Goal: Task Accomplishment & Management: Complete application form

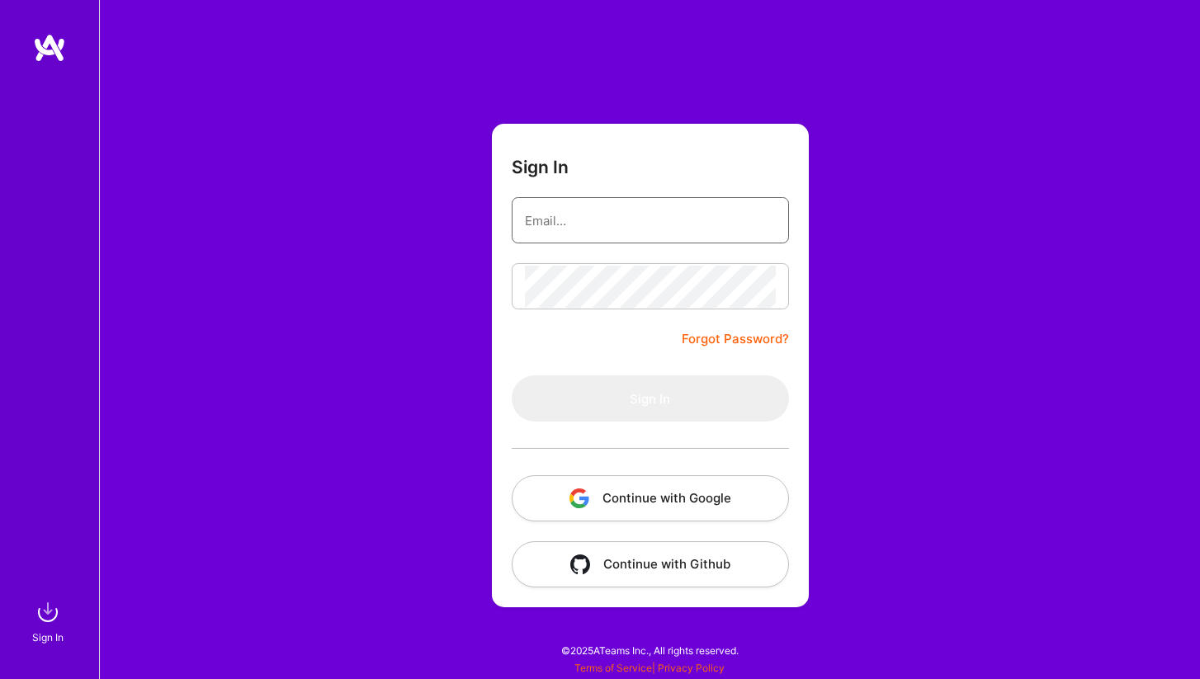
click at [768, 223] on keeper-lock "Open Keeper Popup" at bounding box center [764, 220] width 20 height 20
click at [760, 215] on keeper-lock "Open Keeper Popup" at bounding box center [764, 220] width 20 height 20
type input "[EMAIL_ADDRESS][DOMAIN_NAME]"
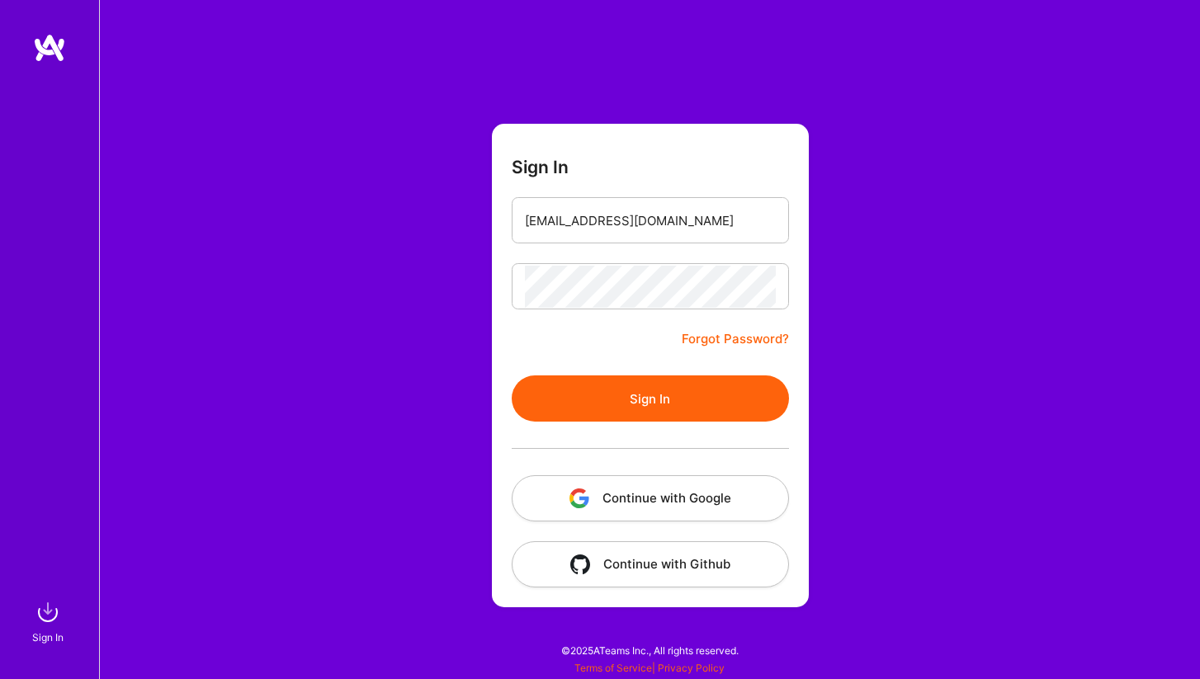
click at [671, 419] on button "Sign In" at bounding box center [650, 398] width 277 height 46
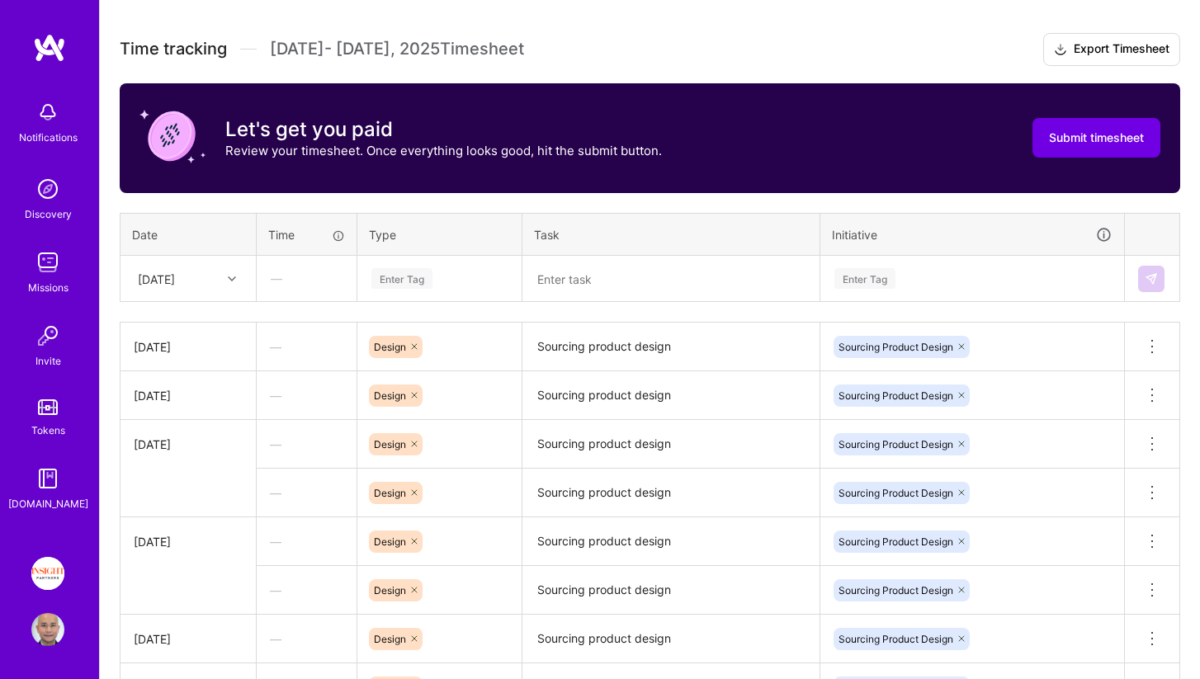
scroll to position [484, 0]
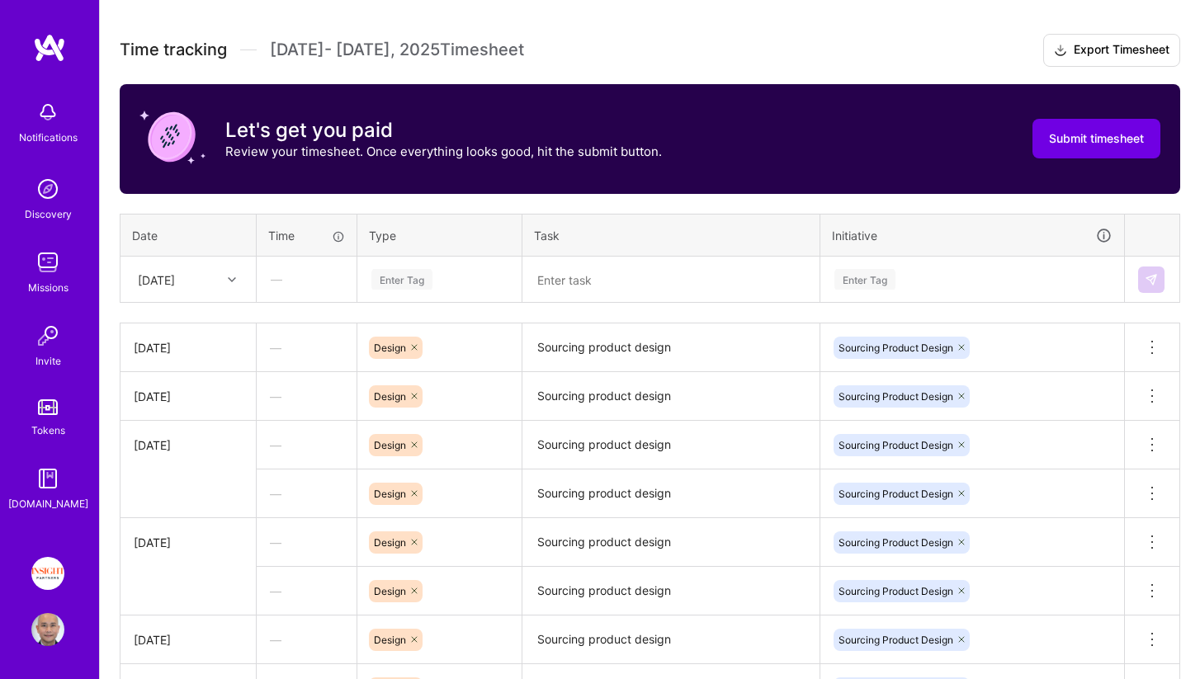
click at [235, 282] on icon at bounding box center [232, 280] width 8 height 8
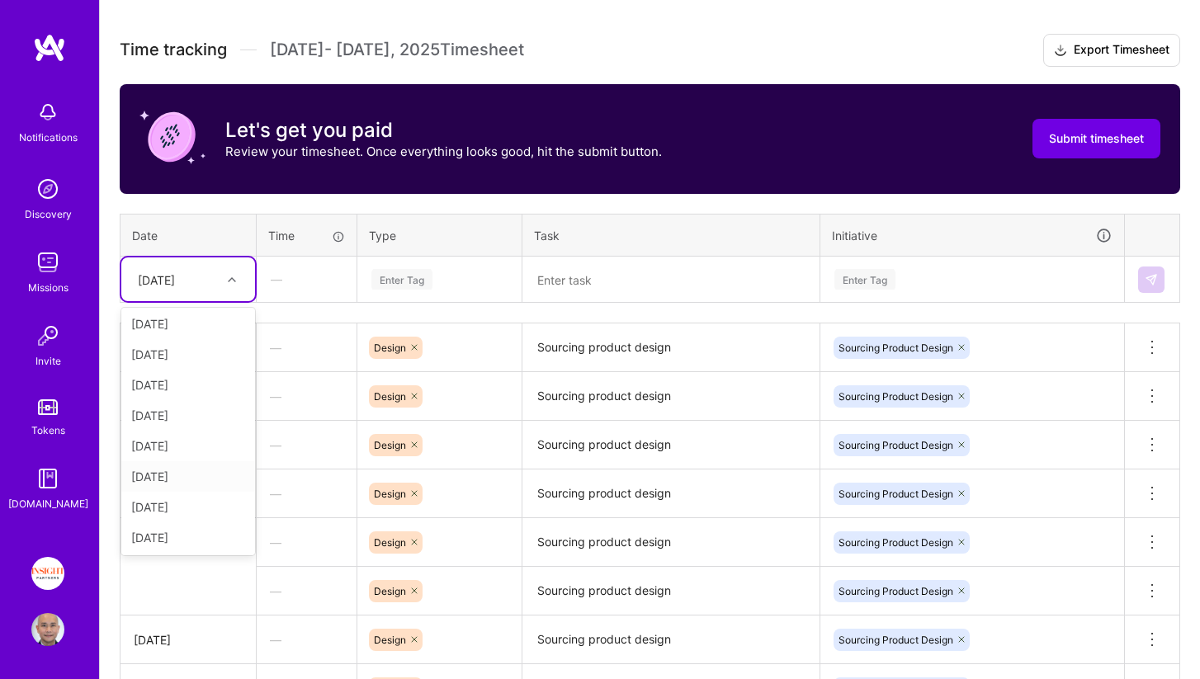
click at [199, 476] on div "[DATE]" at bounding box center [188, 476] width 134 height 31
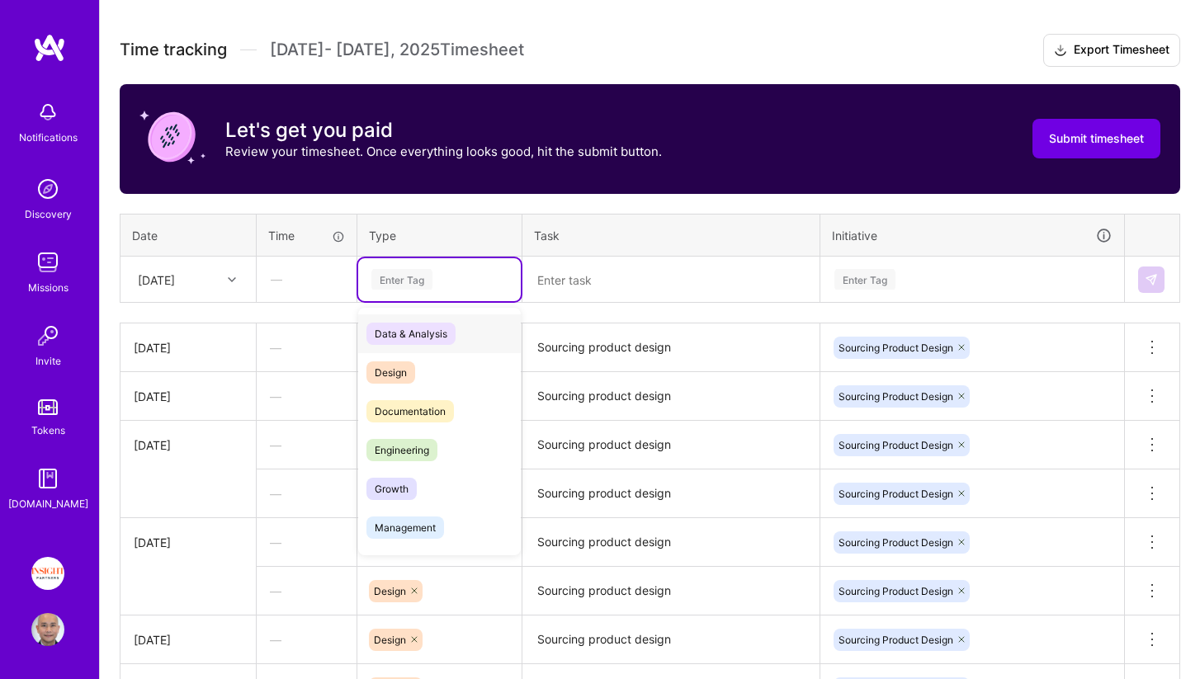
click at [410, 282] on div "Enter Tag" at bounding box center [401, 280] width 61 height 26
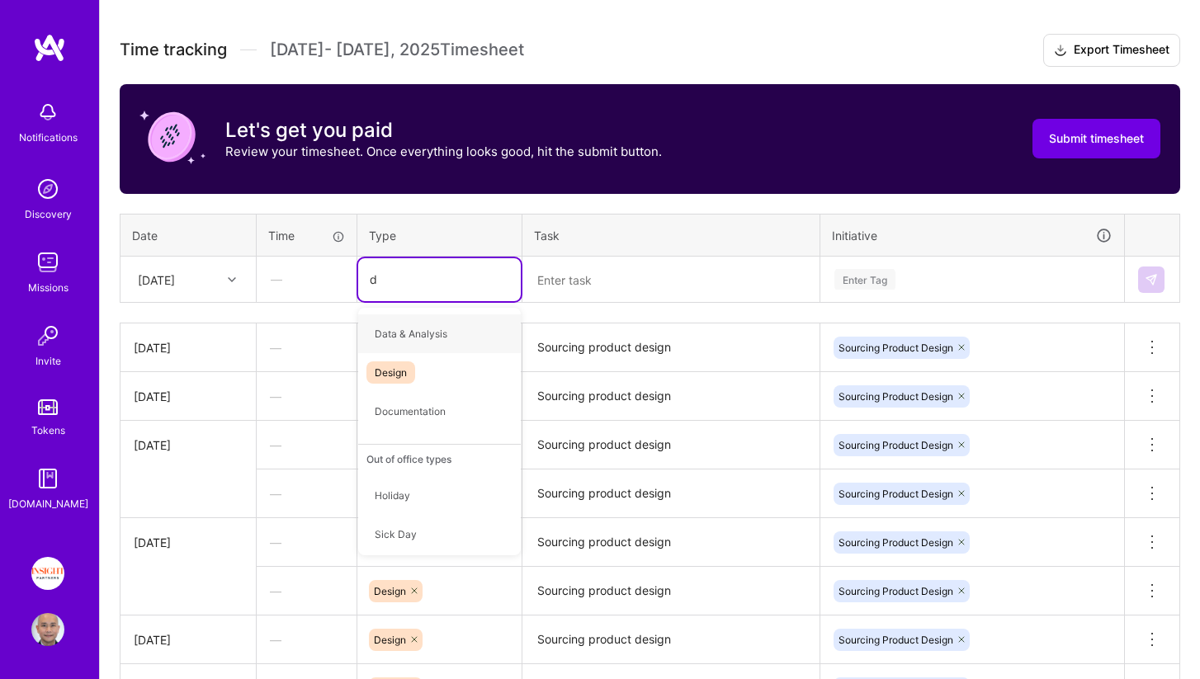
type input "de"
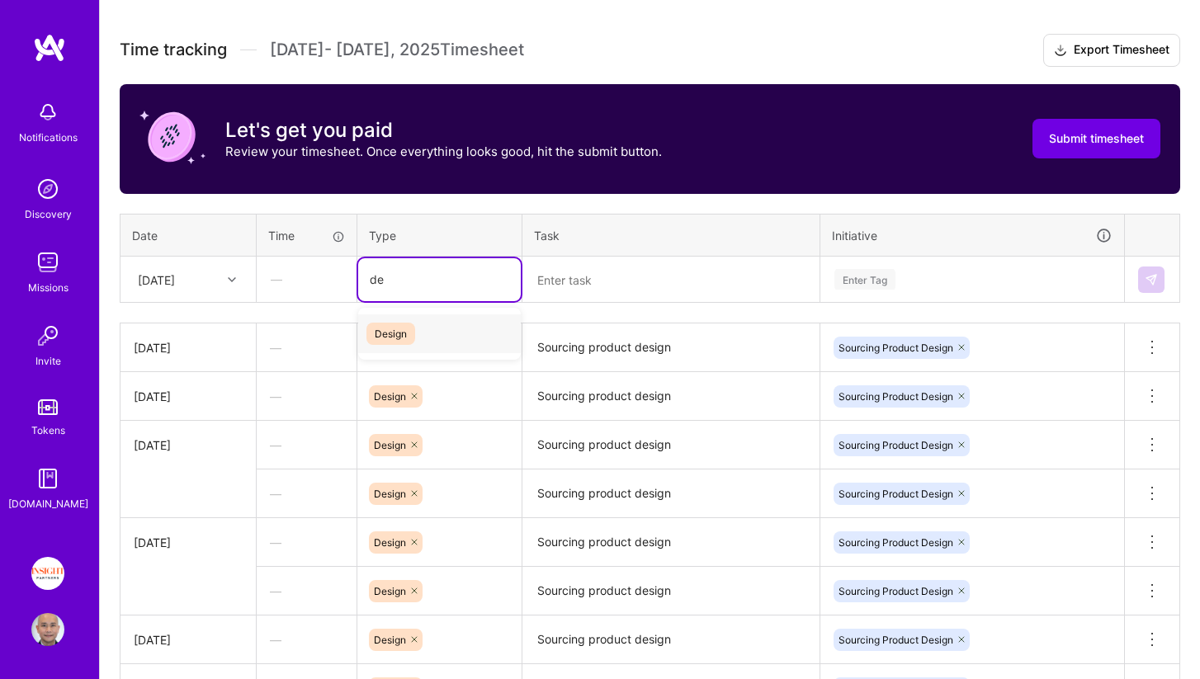
click at [403, 335] on span "Design" at bounding box center [390, 334] width 49 height 22
click at [550, 351] on textarea "Sourcing product design" at bounding box center [671, 347] width 294 height 45
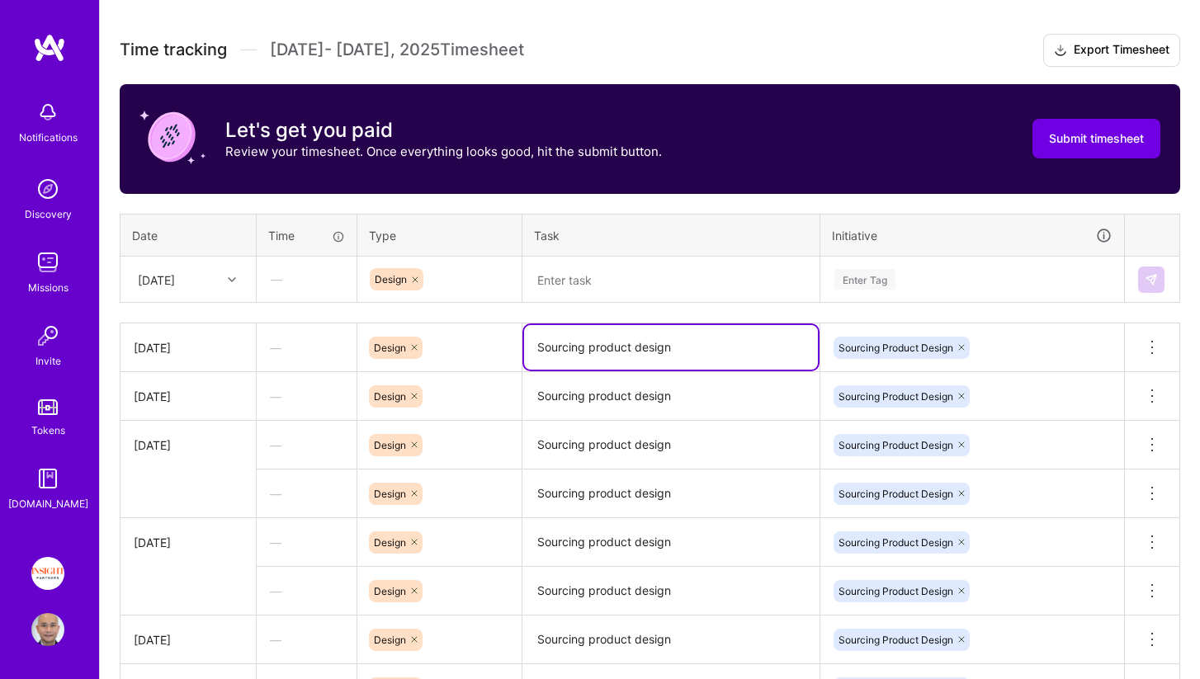
click at [550, 351] on textarea "Sourcing product design" at bounding box center [671, 347] width 294 height 45
click at [623, 271] on textarea at bounding box center [671, 279] width 294 height 43
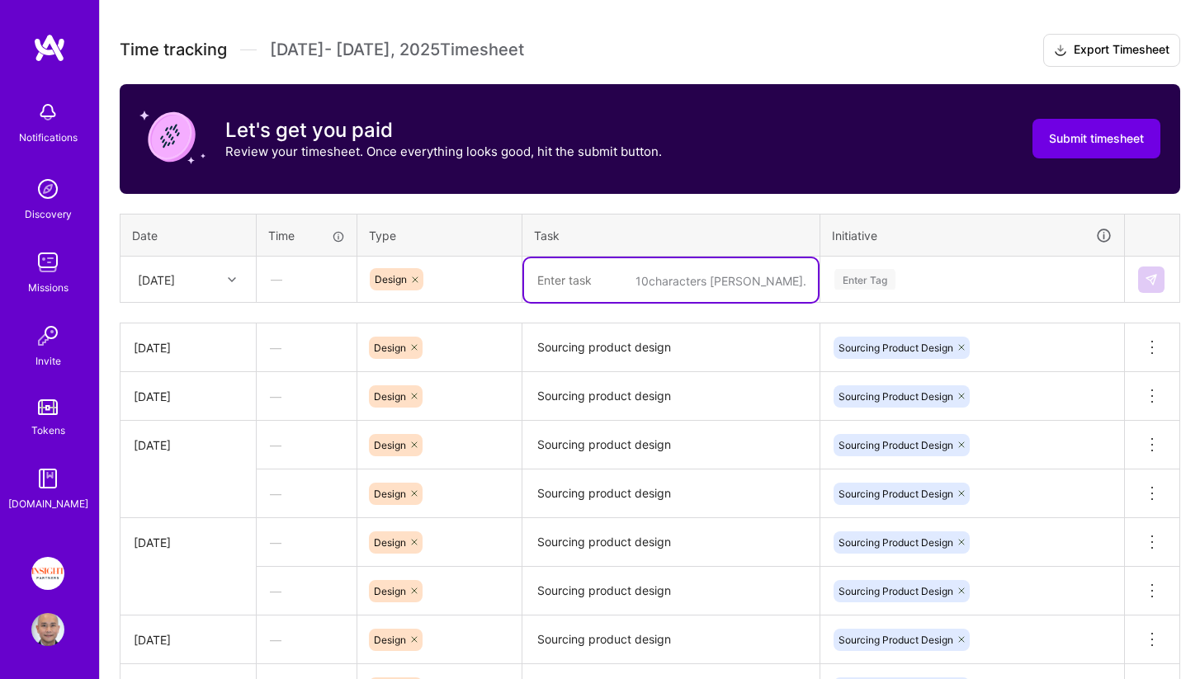
paste textarea "Sourcing product design"
type textarea "Sourcing product design"
click at [861, 285] on div "Enter Tag" at bounding box center [864, 280] width 61 height 26
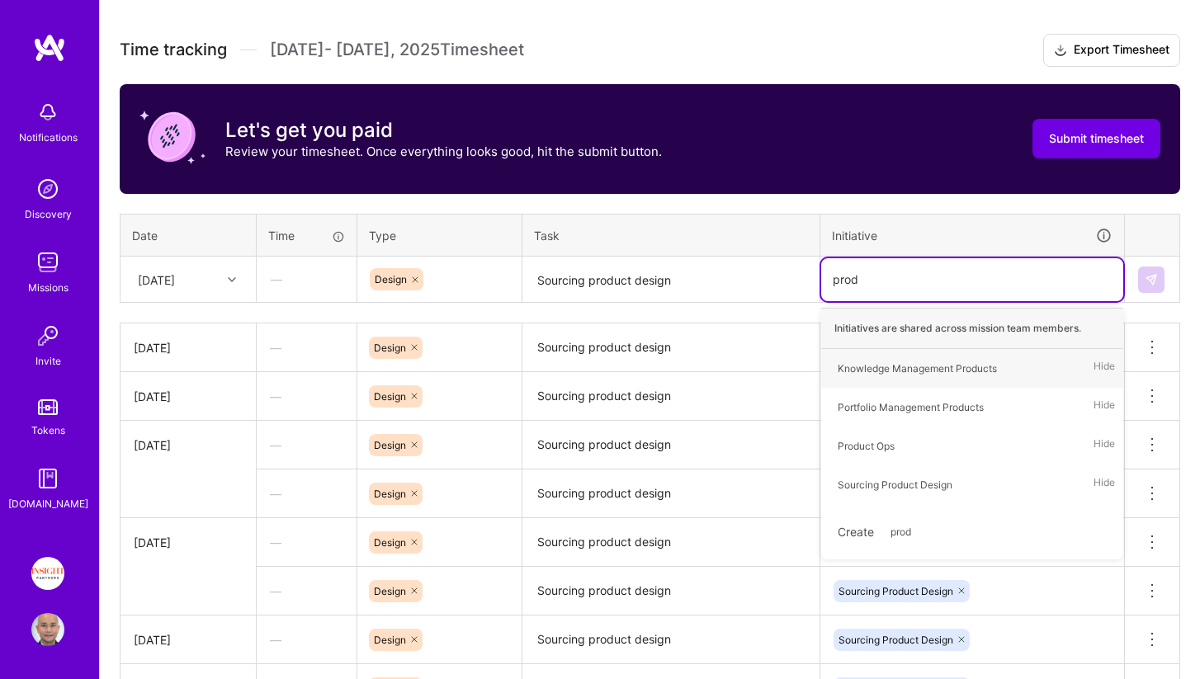
type input "produ"
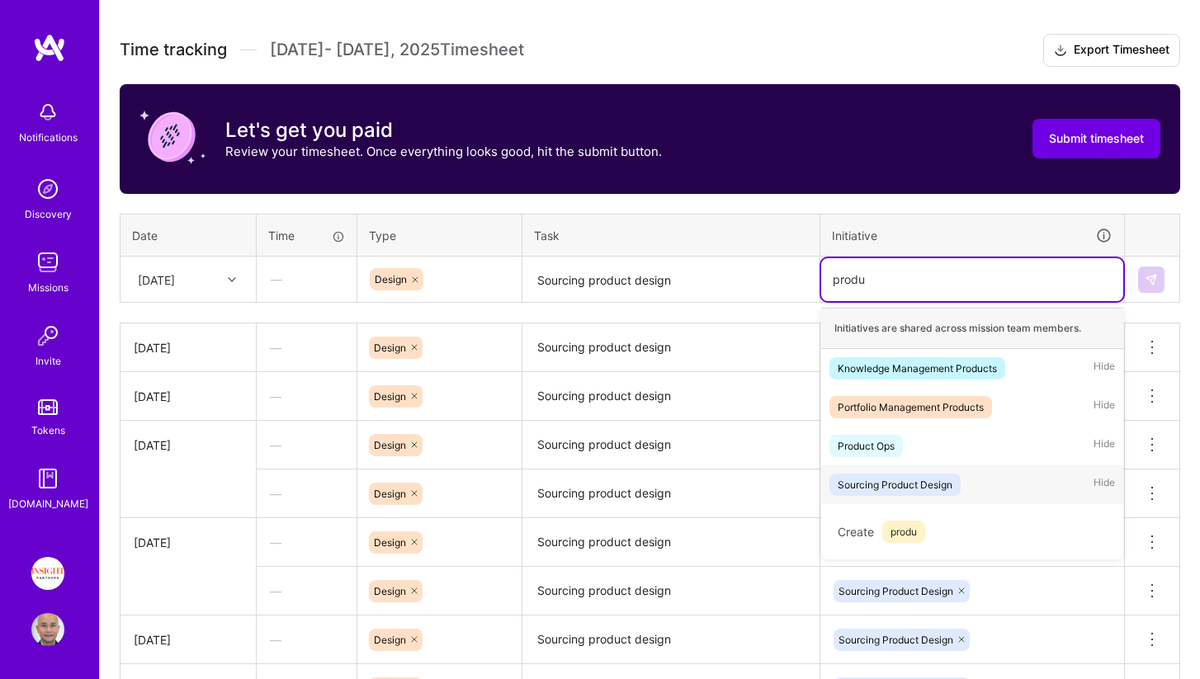
click at [892, 479] on div "Sourcing Product Design" at bounding box center [894, 484] width 115 height 17
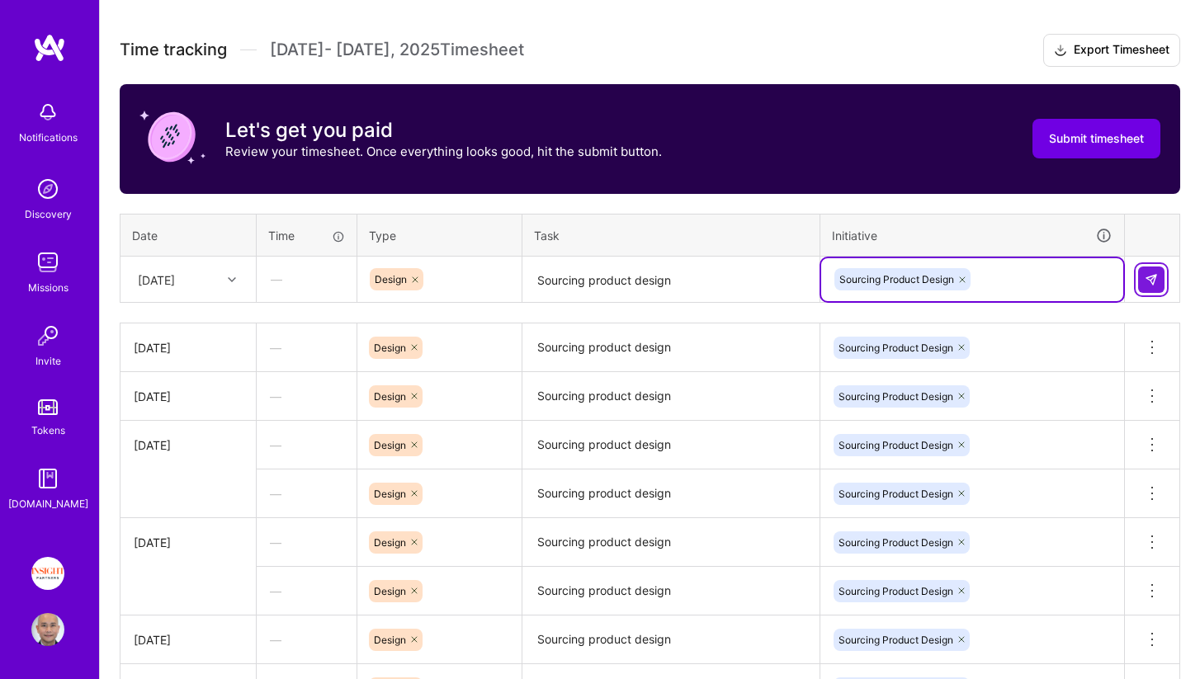
click at [1147, 282] on img at bounding box center [1150, 279] width 13 height 13
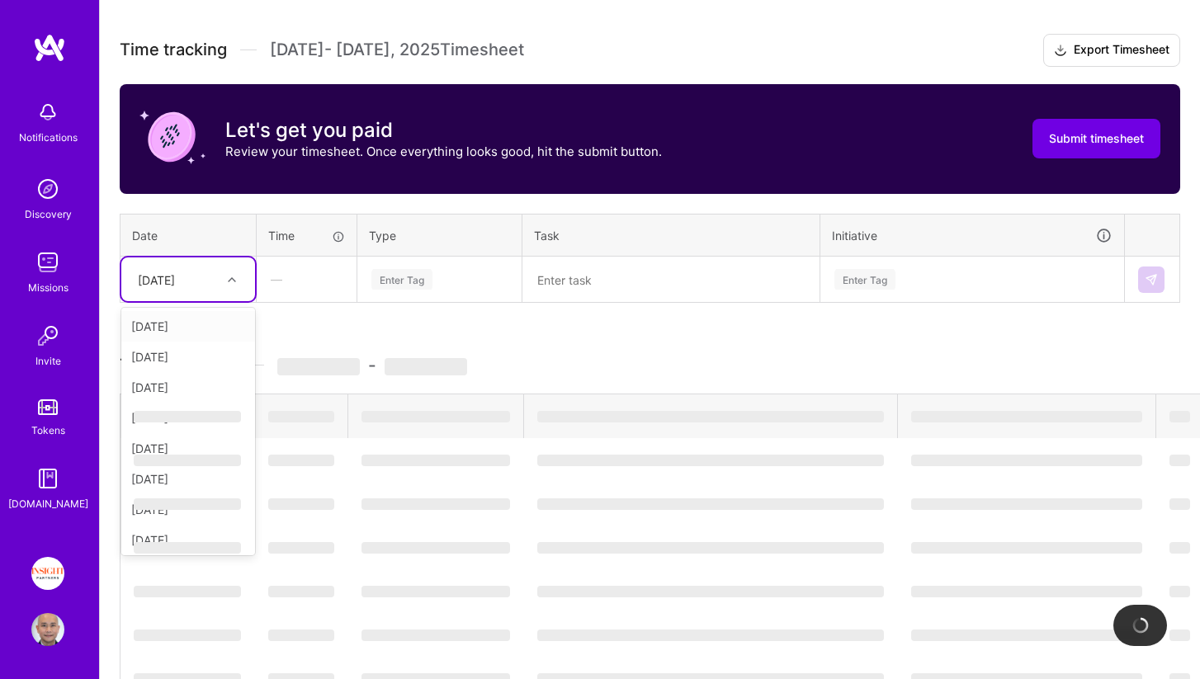
click at [229, 285] on div at bounding box center [234, 279] width 26 height 21
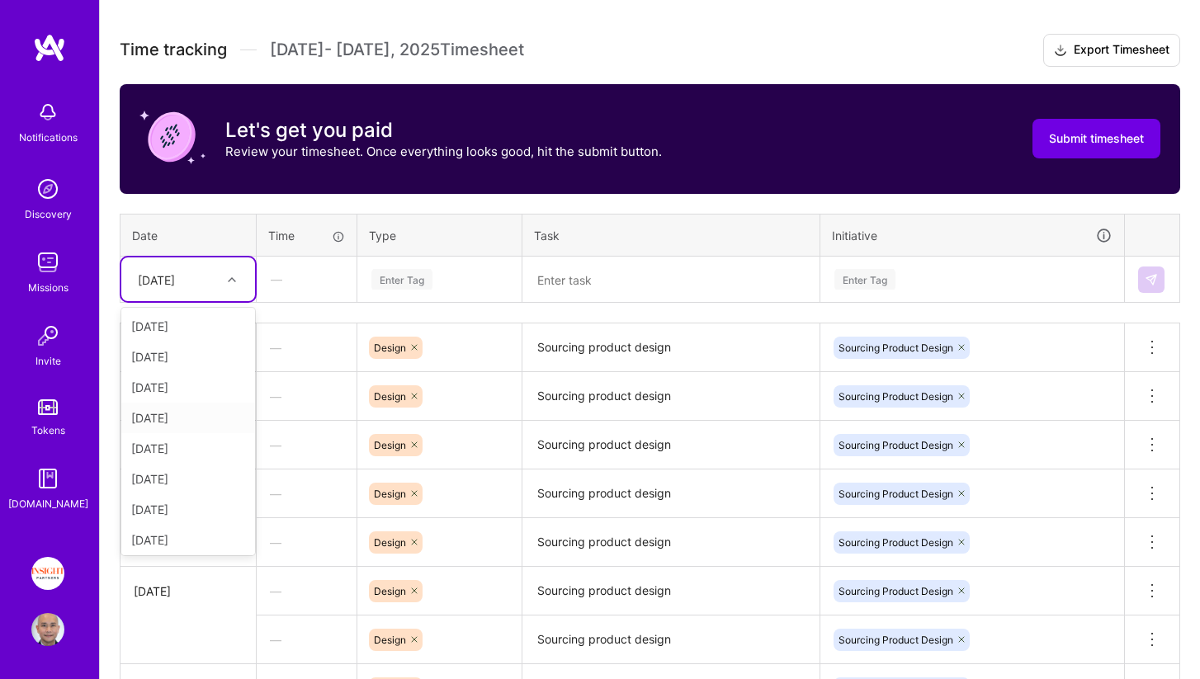
scroll to position [186, 0]
click at [183, 476] on div "[DATE]" at bounding box center [188, 475] width 134 height 31
click at [389, 282] on div "Enter Tag" at bounding box center [401, 280] width 61 height 26
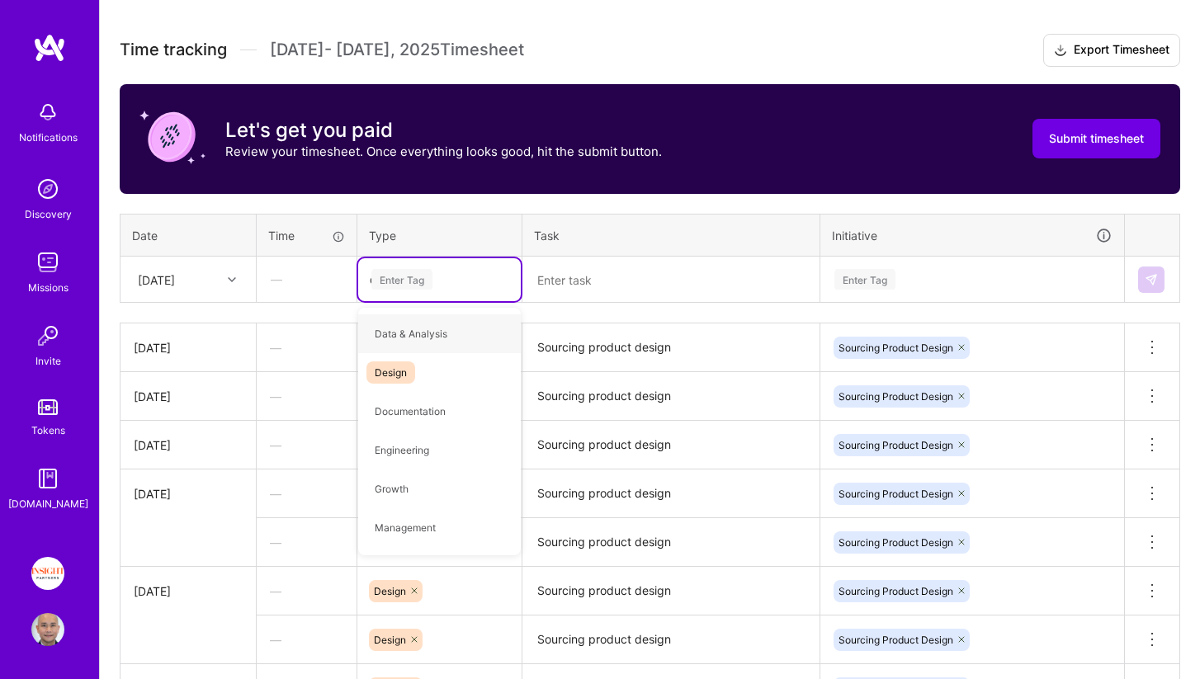
type input "de"
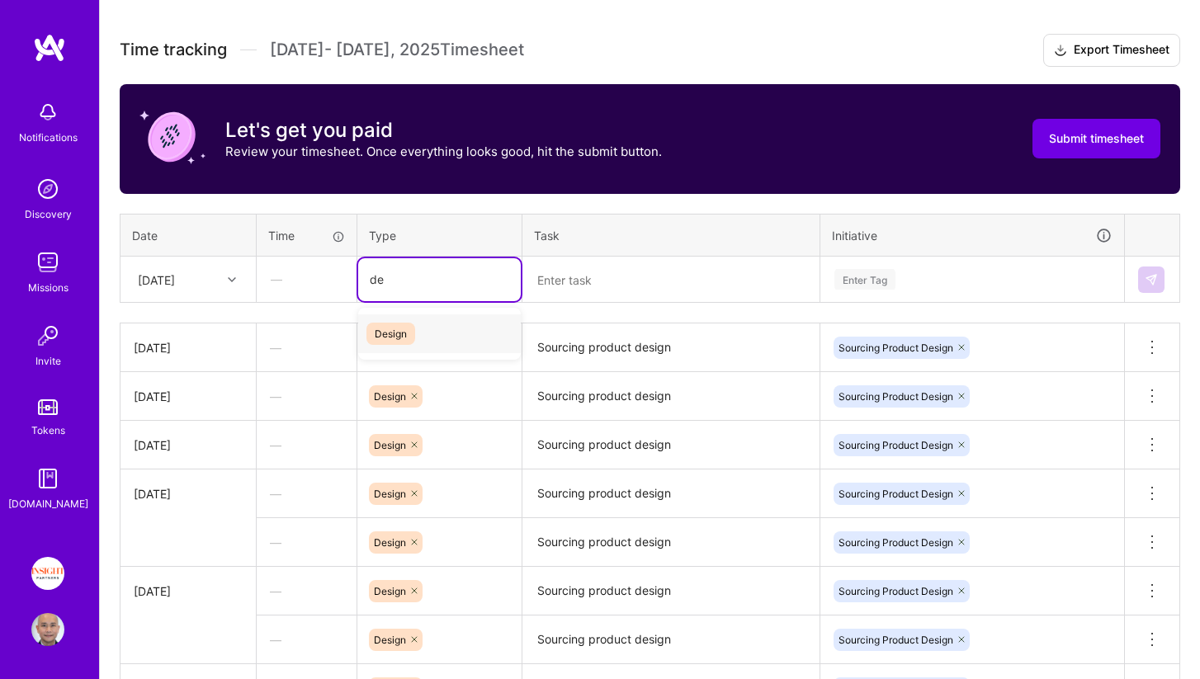
click at [388, 337] on span "Design" at bounding box center [390, 334] width 49 height 22
click at [567, 278] on textarea at bounding box center [671, 280] width 294 height 44
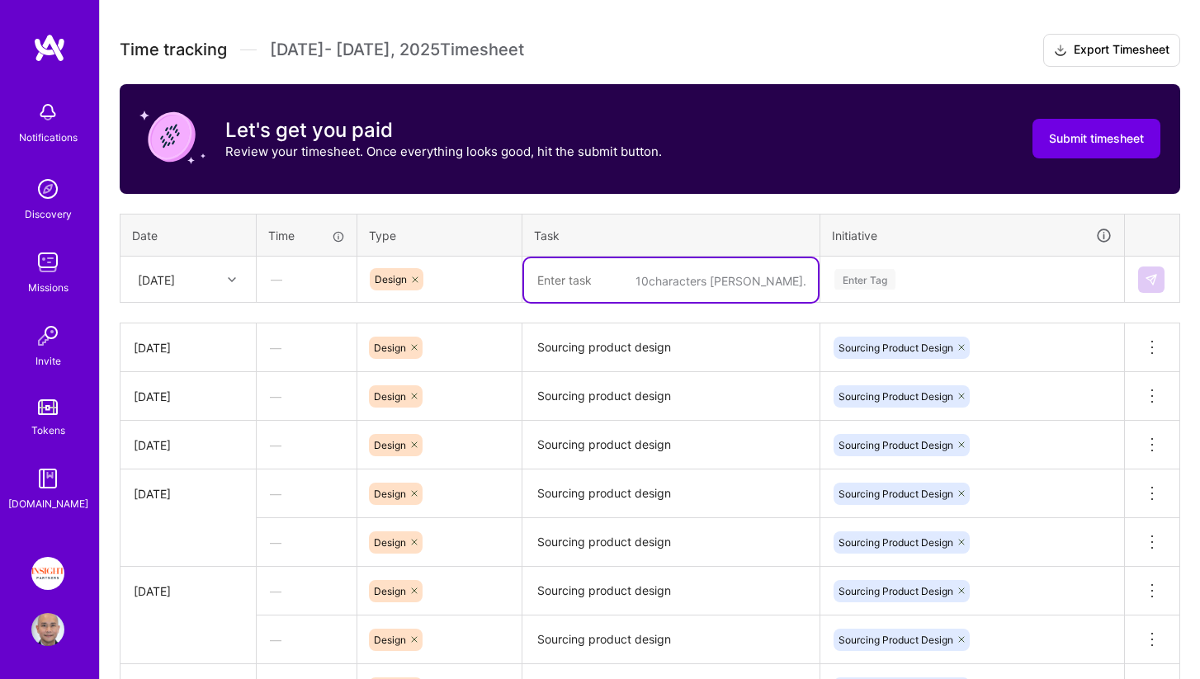
paste textarea "Sourcing product design"
type textarea "Sourcing product design"
click at [839, 284] on div "Enter Tag" at bounding box center [864, 280] width 61 height 26
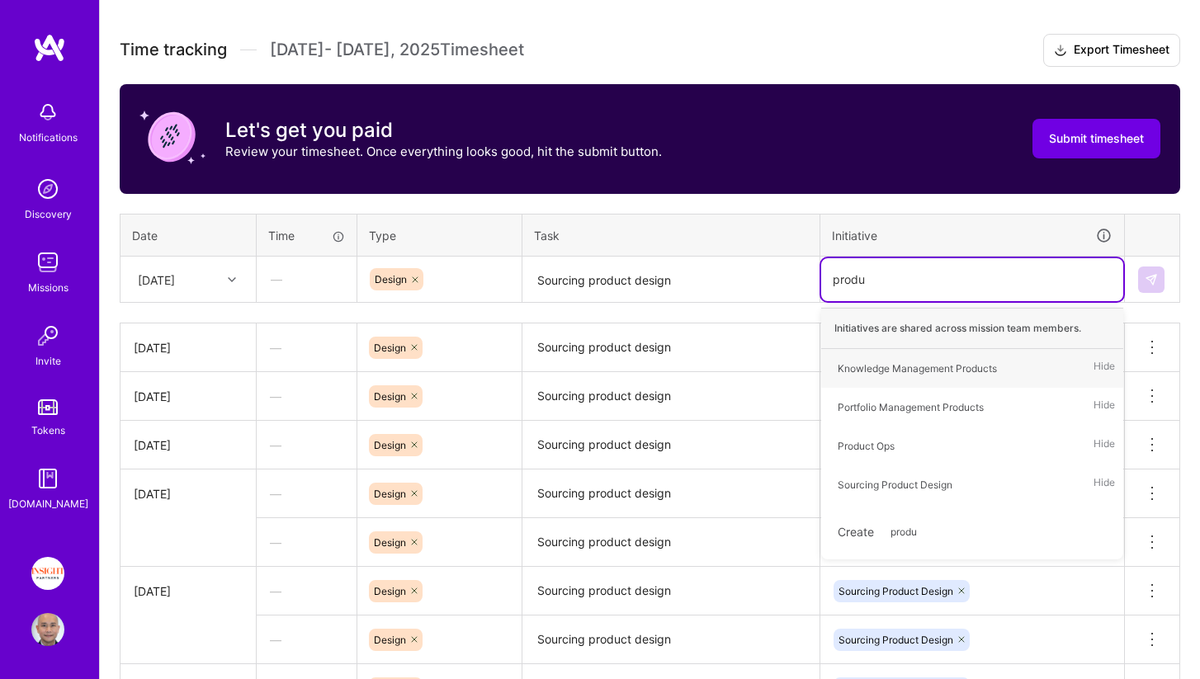
type input "produc"
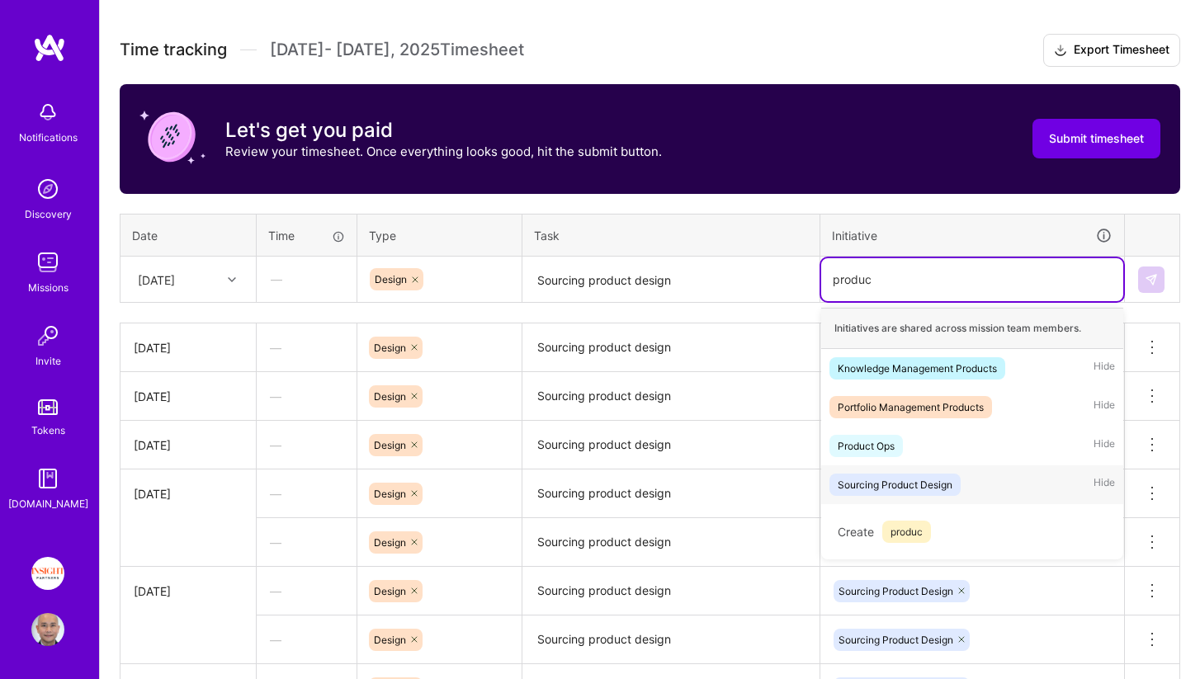
click at [865, 484] on div "Sourcing Product Design" at bounding box center [894, 484] width 115 height 17
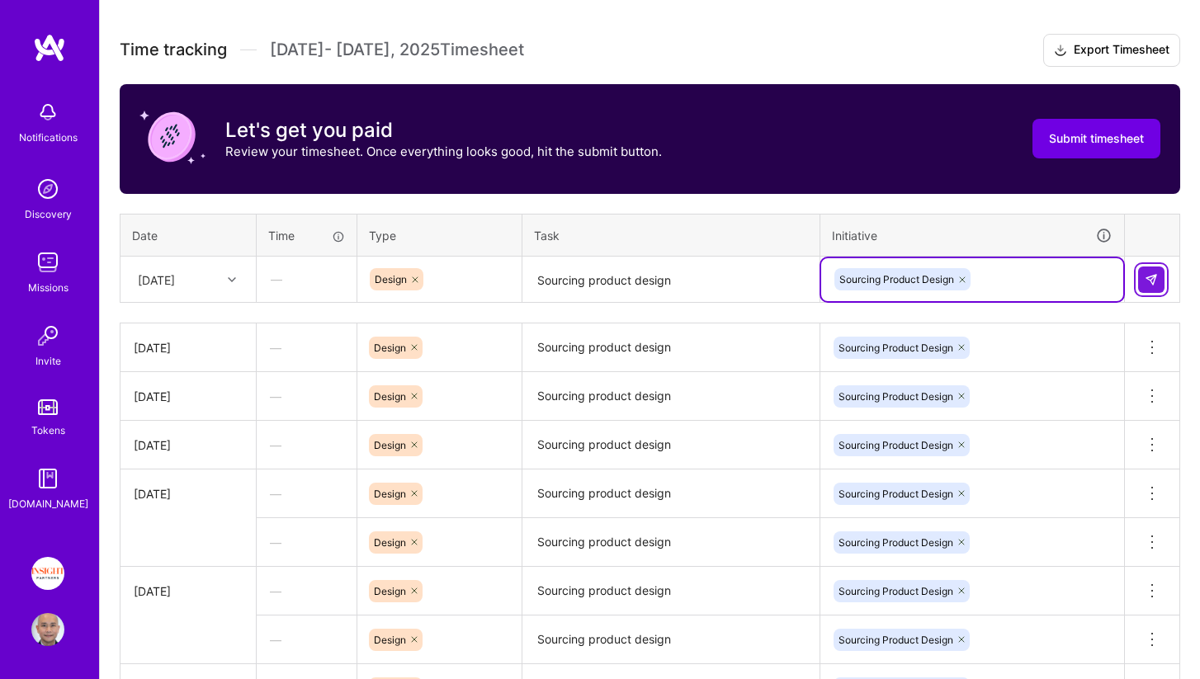
click at [1154, 281] on img at bounding box center [1150, 279] width 13 height 13
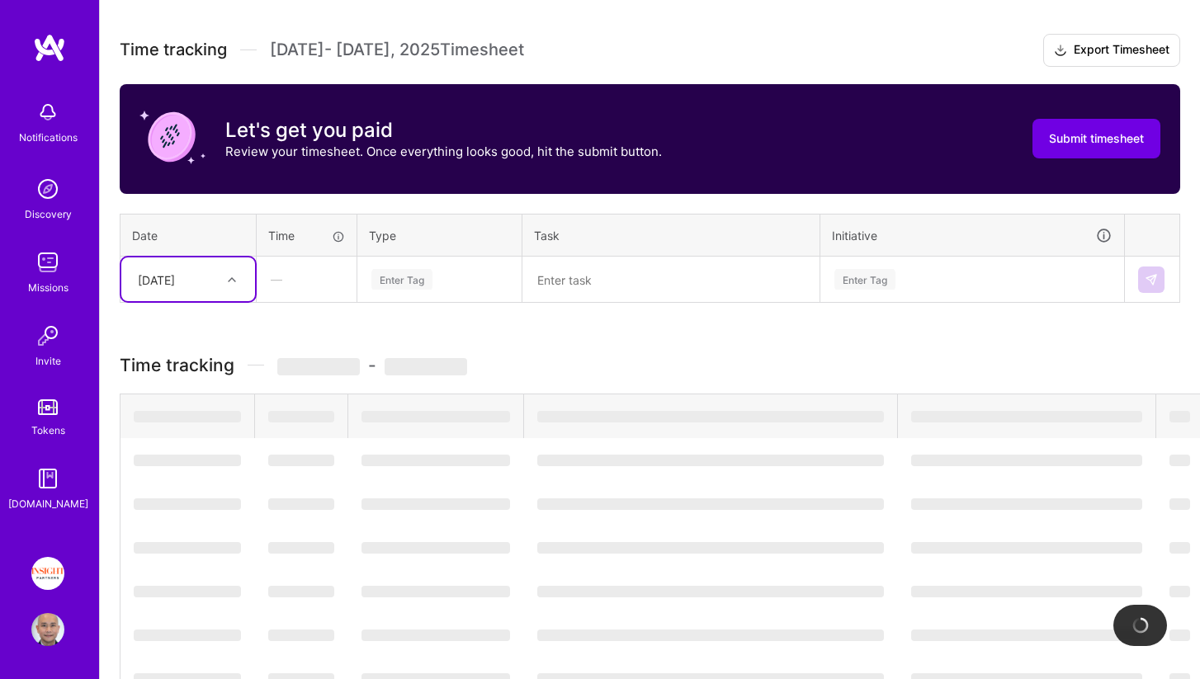
click at [233, 283] on div at bounding box center [234, 279] width 26 height 21
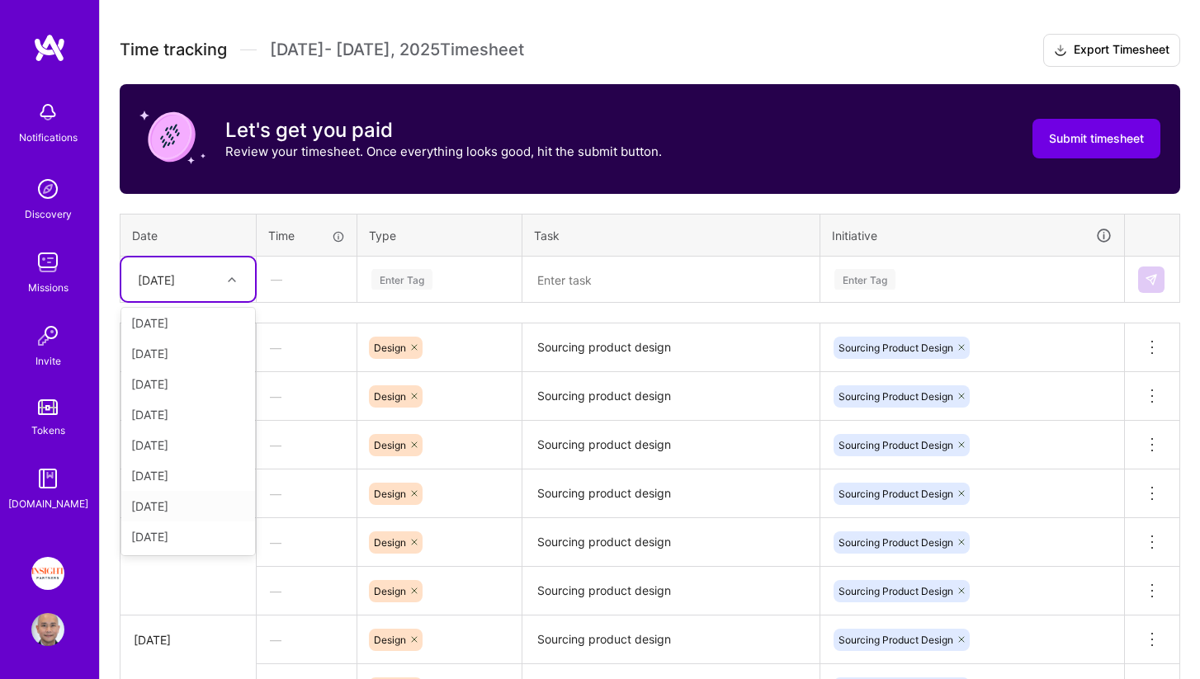
click at [196, 507] on div "[DATE]" at bounding box center [188, 506] width 134 height 31
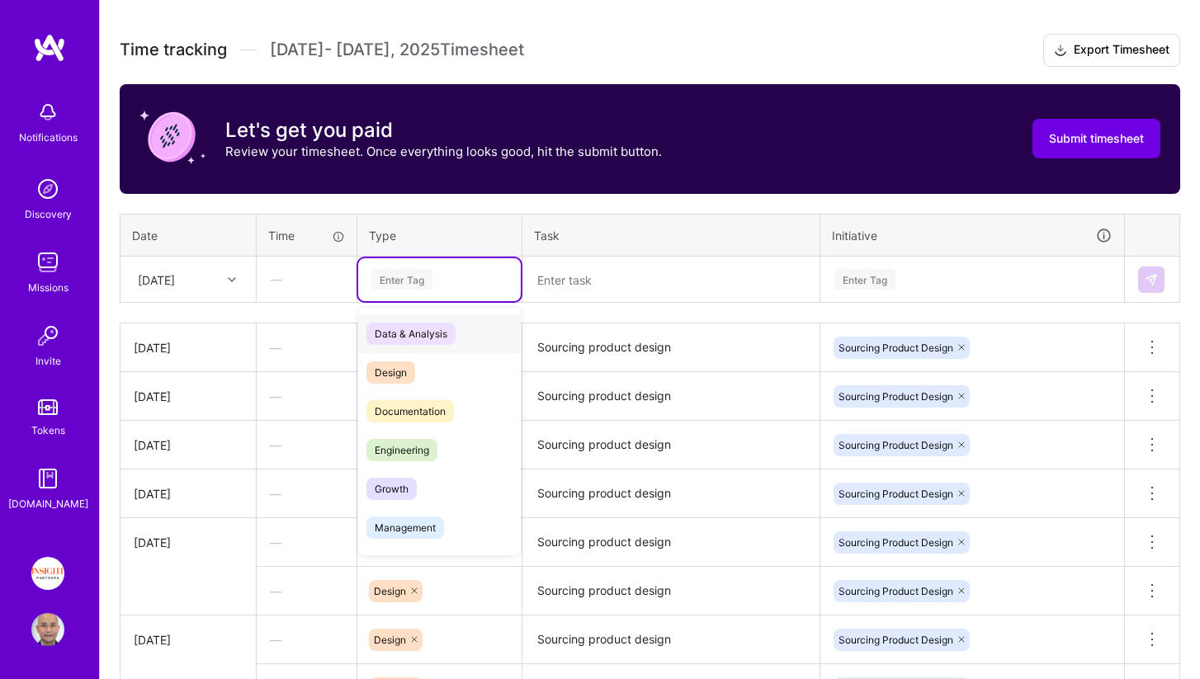
click at [413, 276] on div "Enter Tag" at bounding box center [401, 280] width 61 height 26
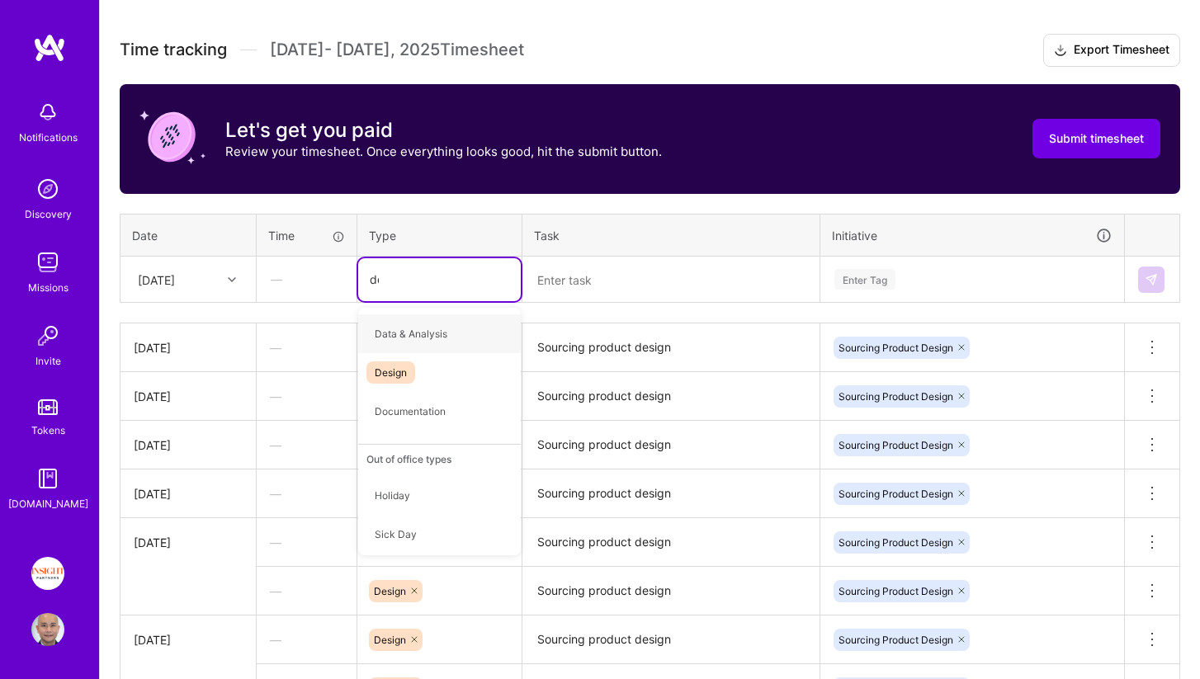
type input "des"
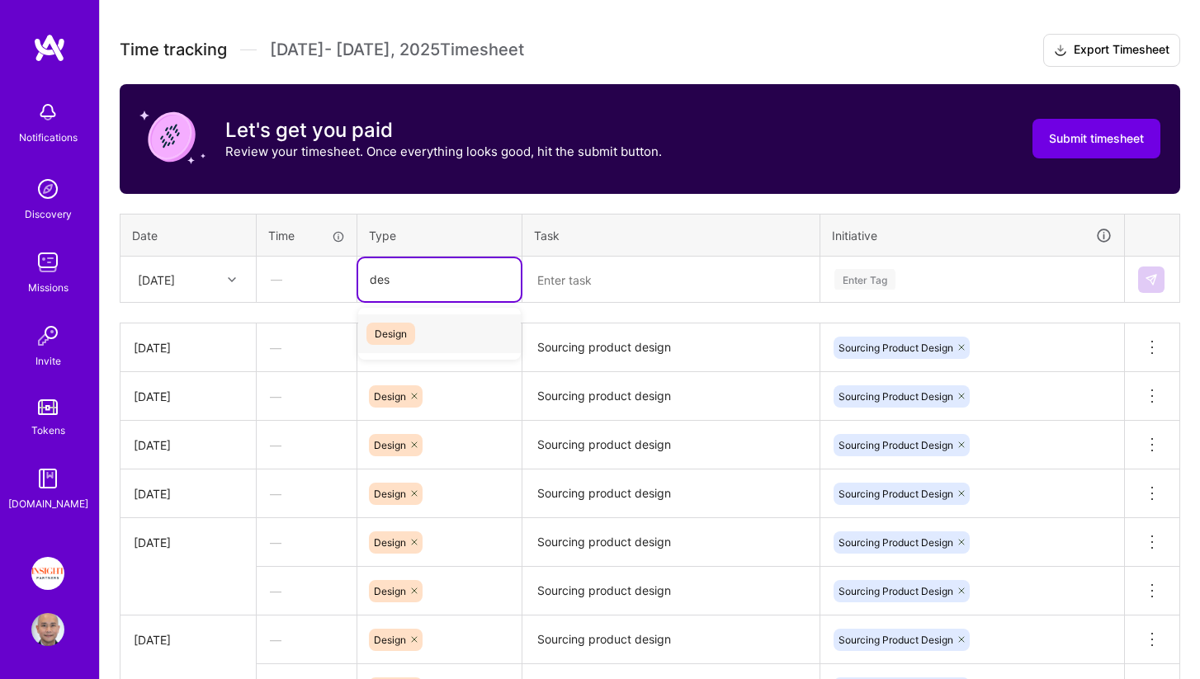
click at [396, 336] on span "Design" at bounding box center [390, 334] width 49 height 22
click at [577, 281] on textarea at bounding box center [671, 280] width 294 height 44
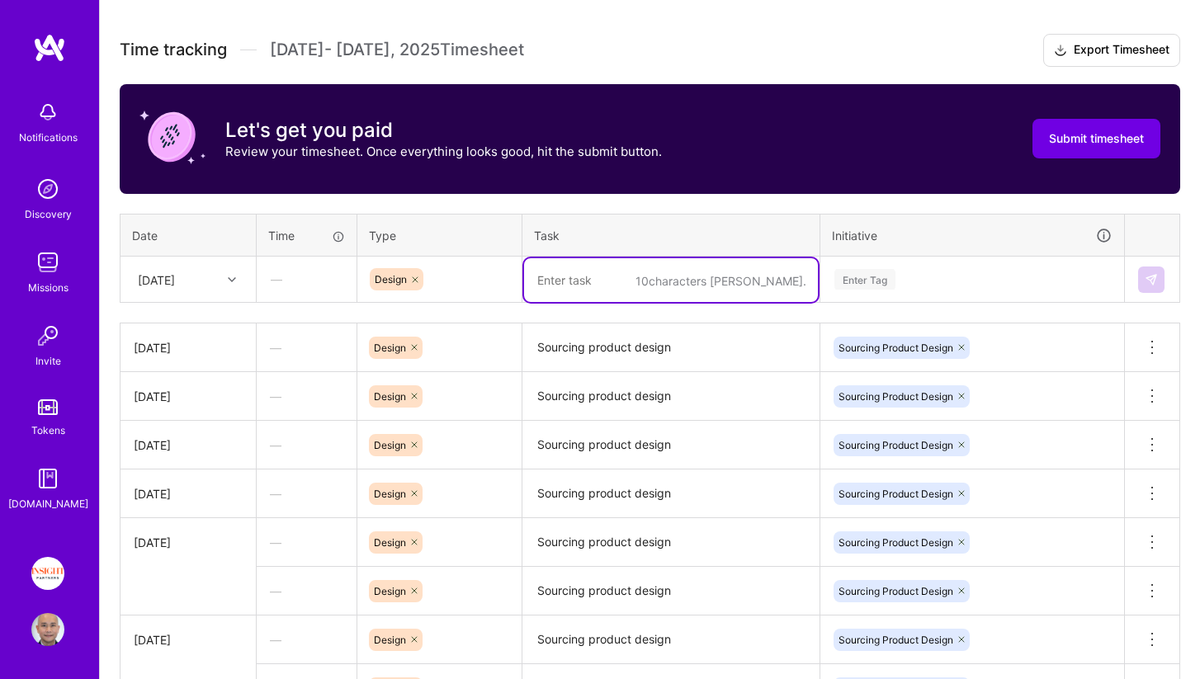
paste textarea "Sourcing product design"
type textarea "Sourcing product design"
click at [885, 287] on div "Enter Tag" at bounding box center [864, 280] width 61 height 26
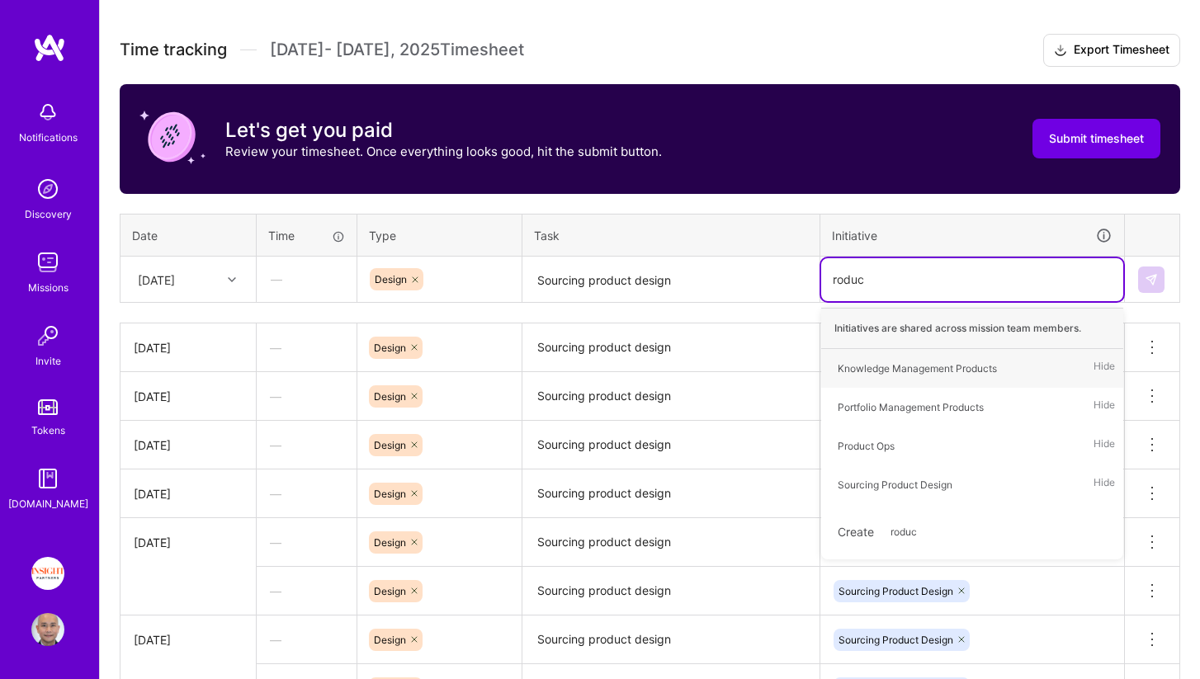
type input "roduct"
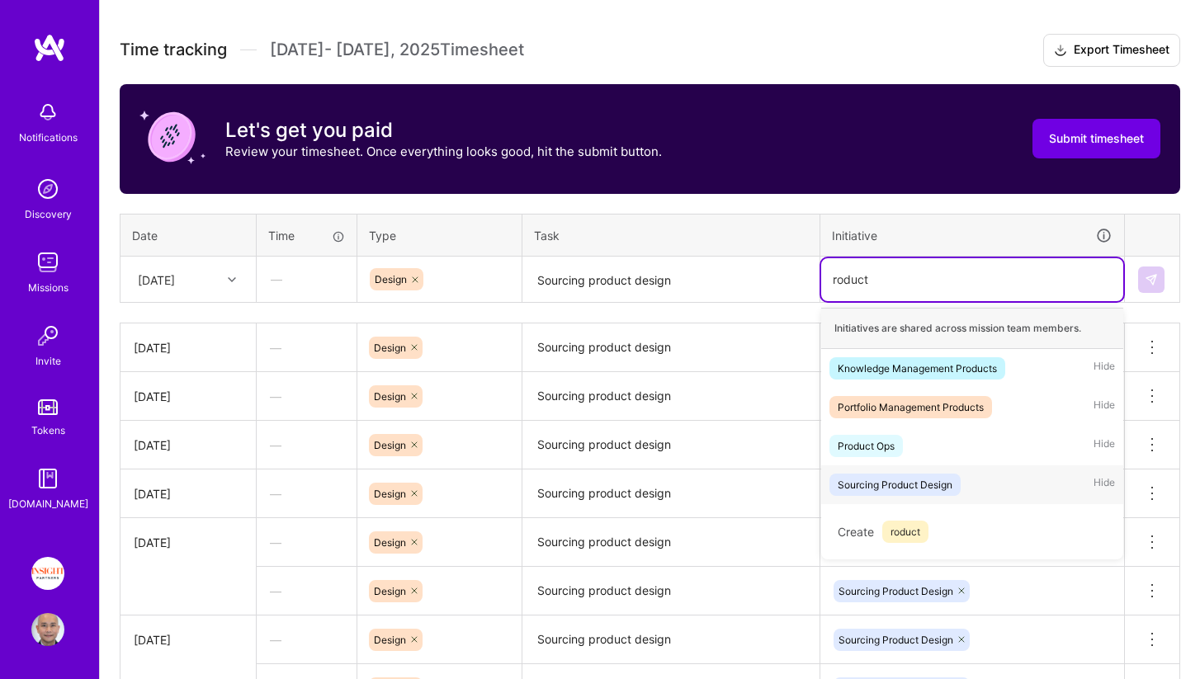
click at [870, 489] on div "Sourcing Product Design" at bounding box center [894, 484] width 115 height 17
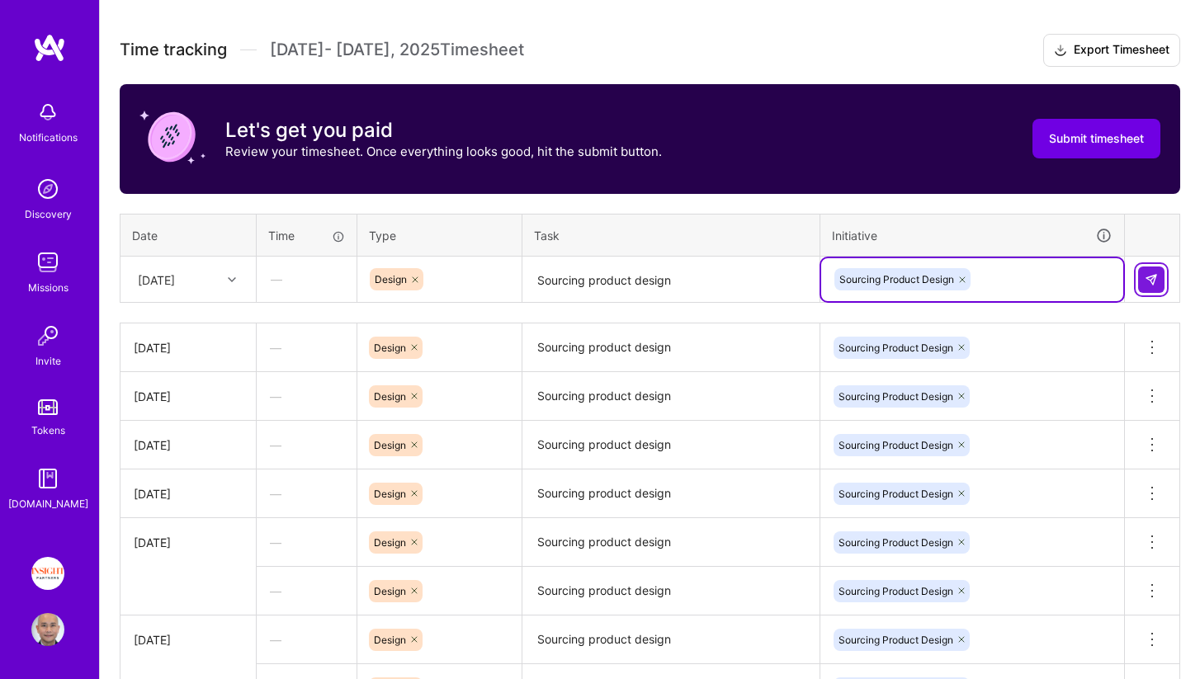
click at [1144, 279] on img at bounding box center [1150, 279] width 13 height 13
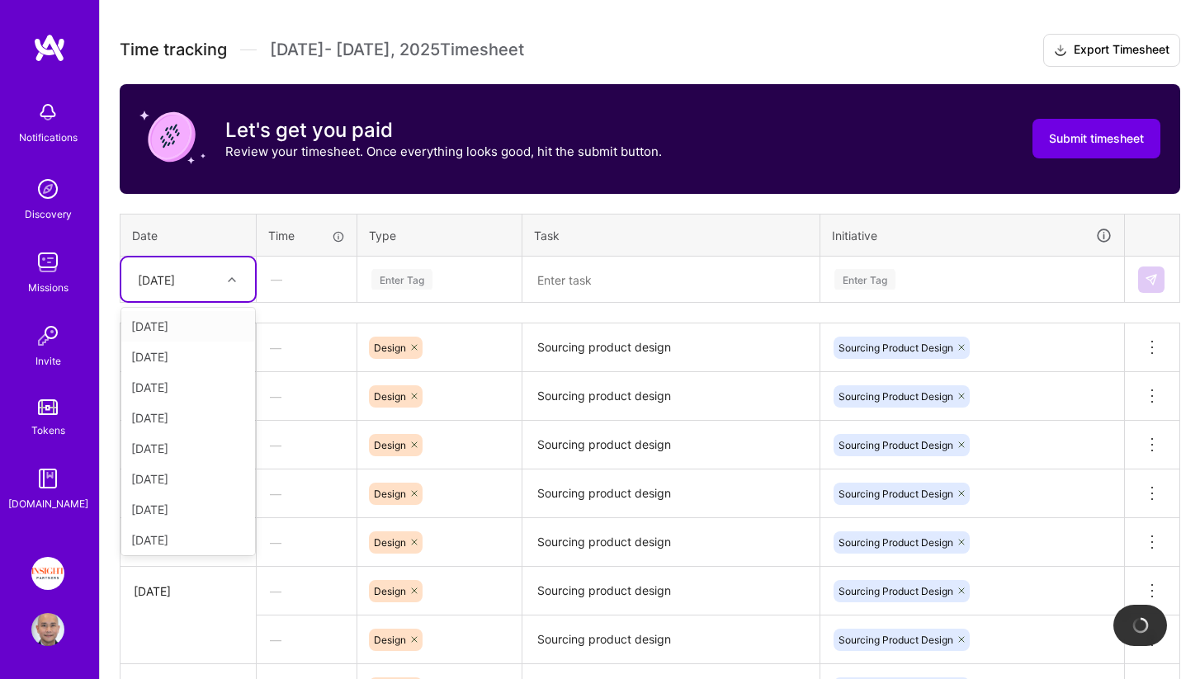
click at [230, 277] on icon at bounding box center [232, 280] width 8 height 8
click at [189, 528] on div "[DATE]" at bounding box center [188, 536] width 134 height 31
click at [392, 290] on div "Enter Tag" at bounding box center [439, 279] width 163 height 43
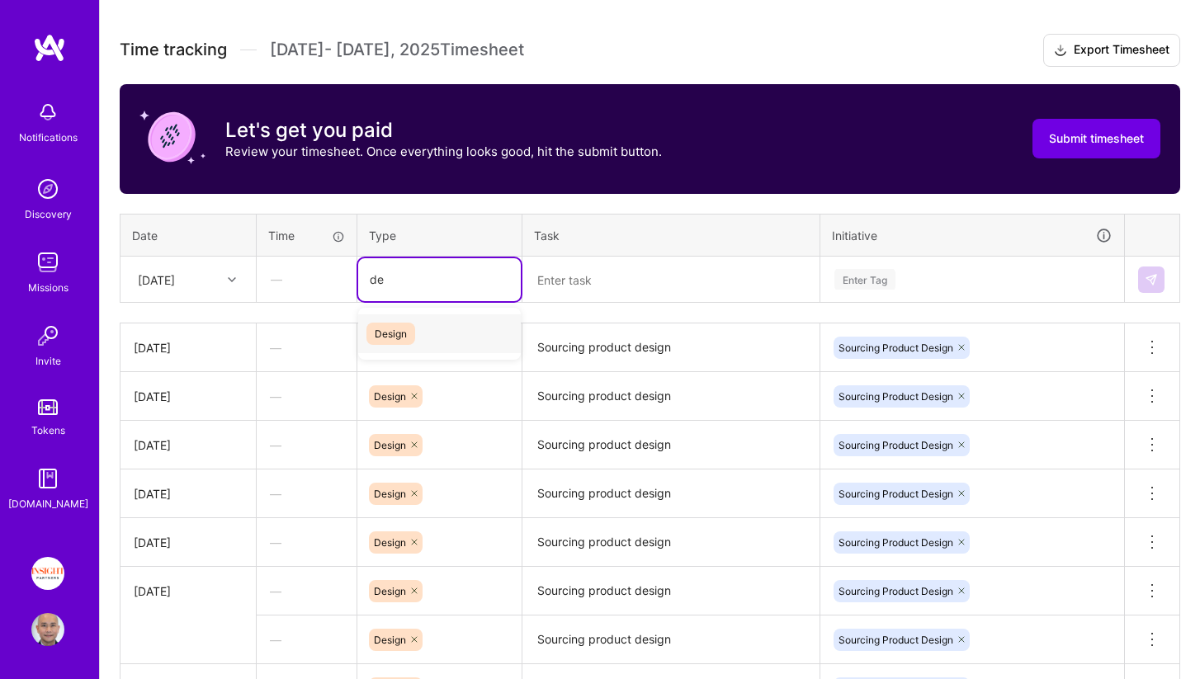
type input "des"
click at [389, 332] on span "Design" at bounding box center [390, 334] width 49 height 22
click at [557, 282] on textarea at bounding box center [671, 280] width 294 height 44
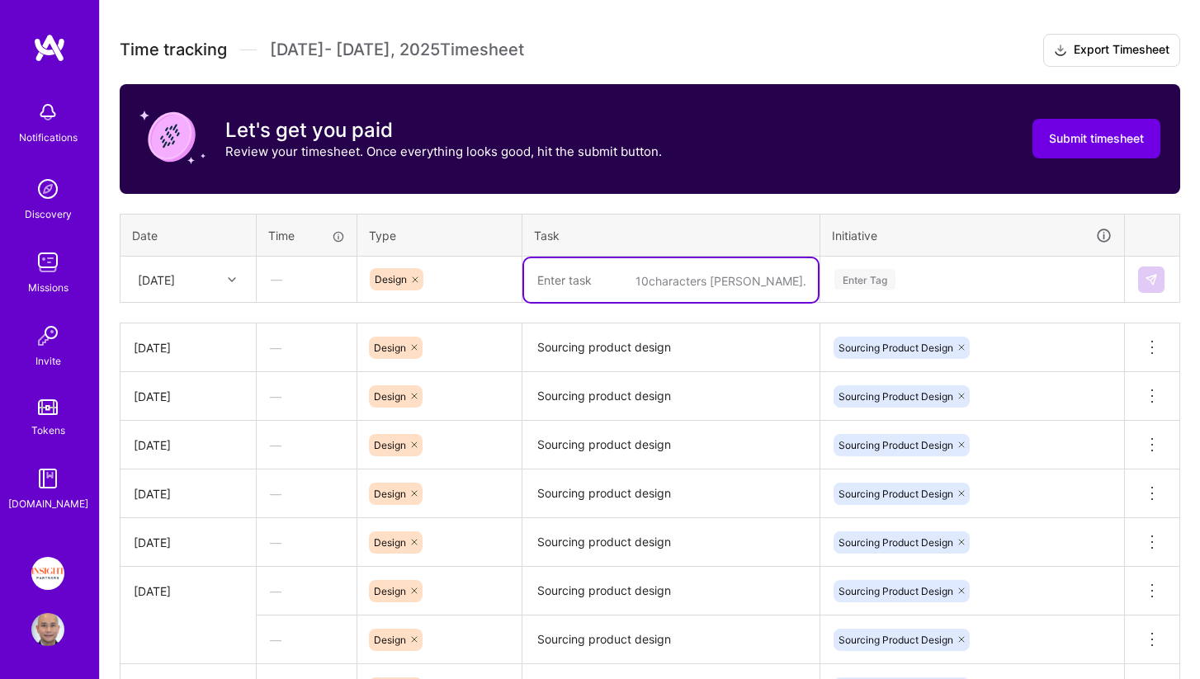
paste textarea "Sourcing product design"
type textarea "Sourcing product design"
click at [861, 279] on div "Enter Tag" at bounding box center [864, 280] width 61 height 26
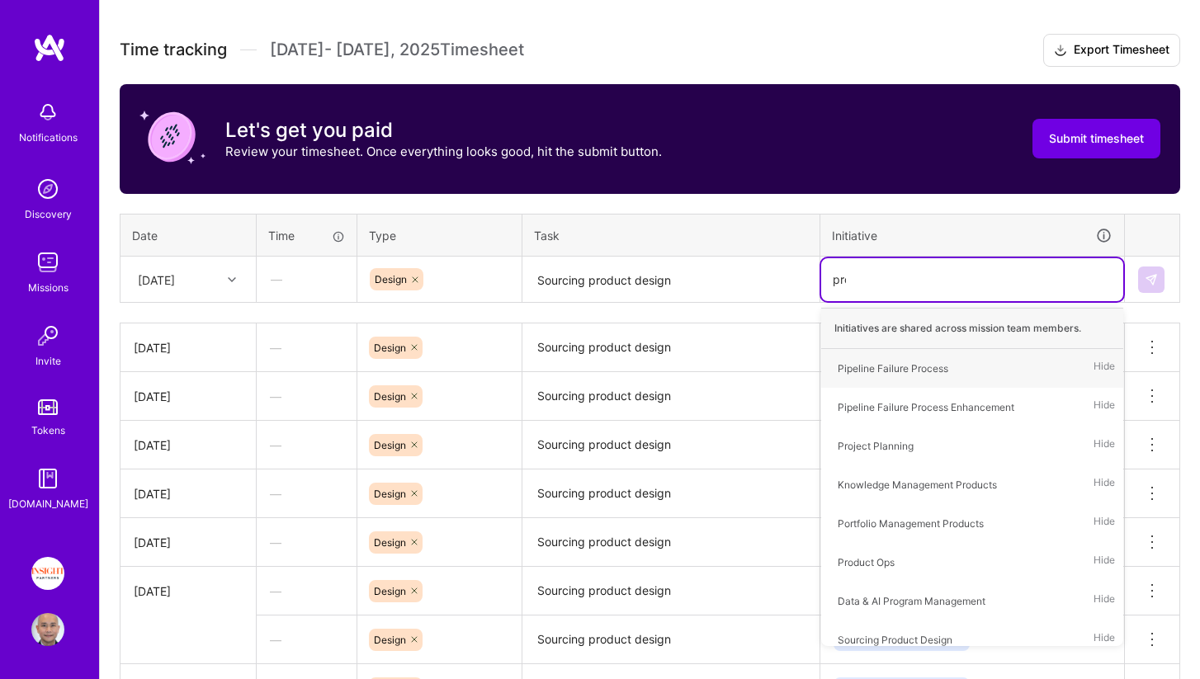
type input "produ"
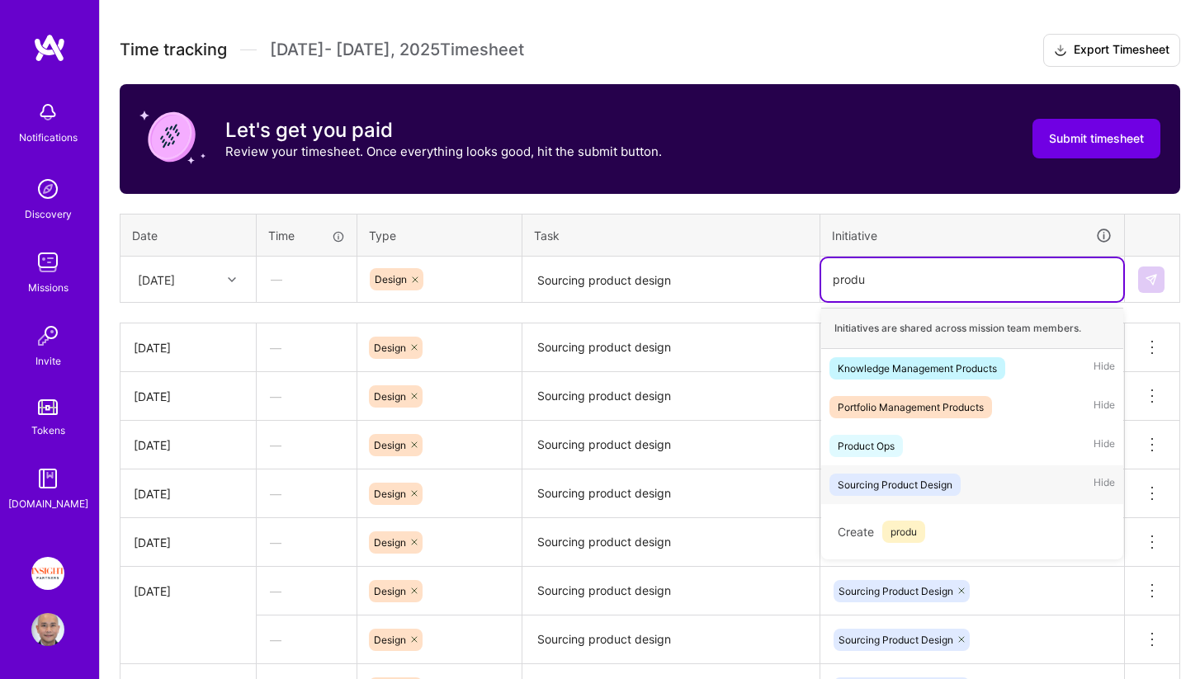
click at [880, 484] on div "Sourcing Product Design" at bounding box center [894, 484] width 115 height 17
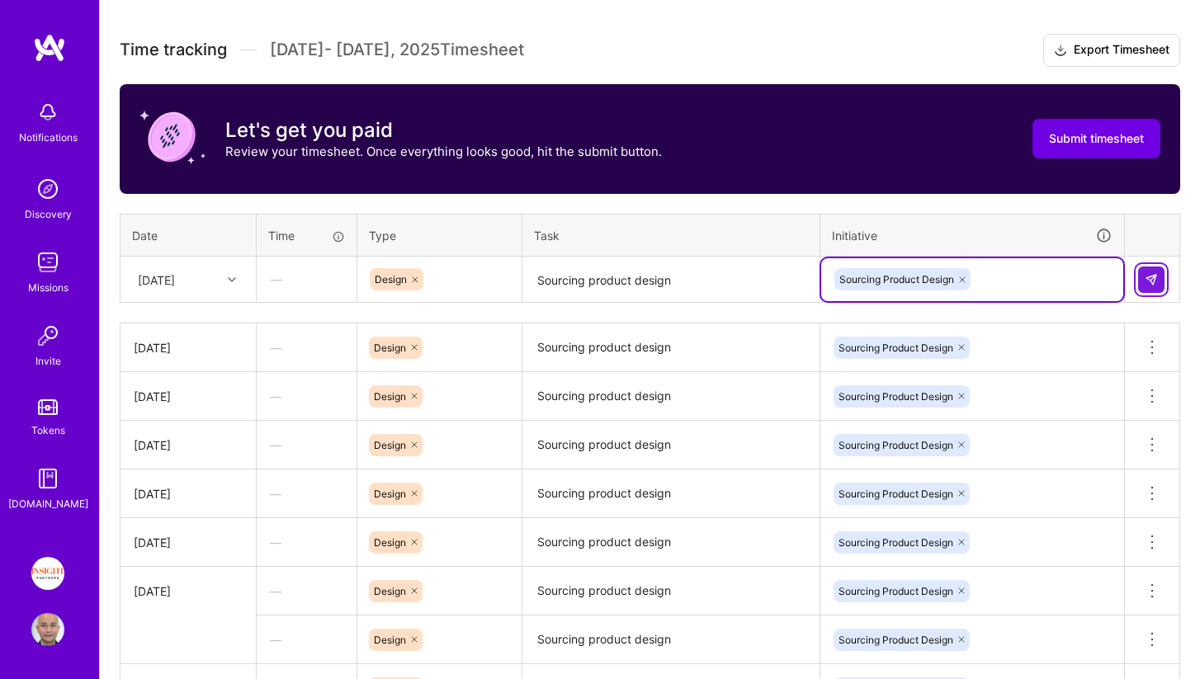
click at [1150, 277] on img at bounding box center [1150, 279] width 13 height 13
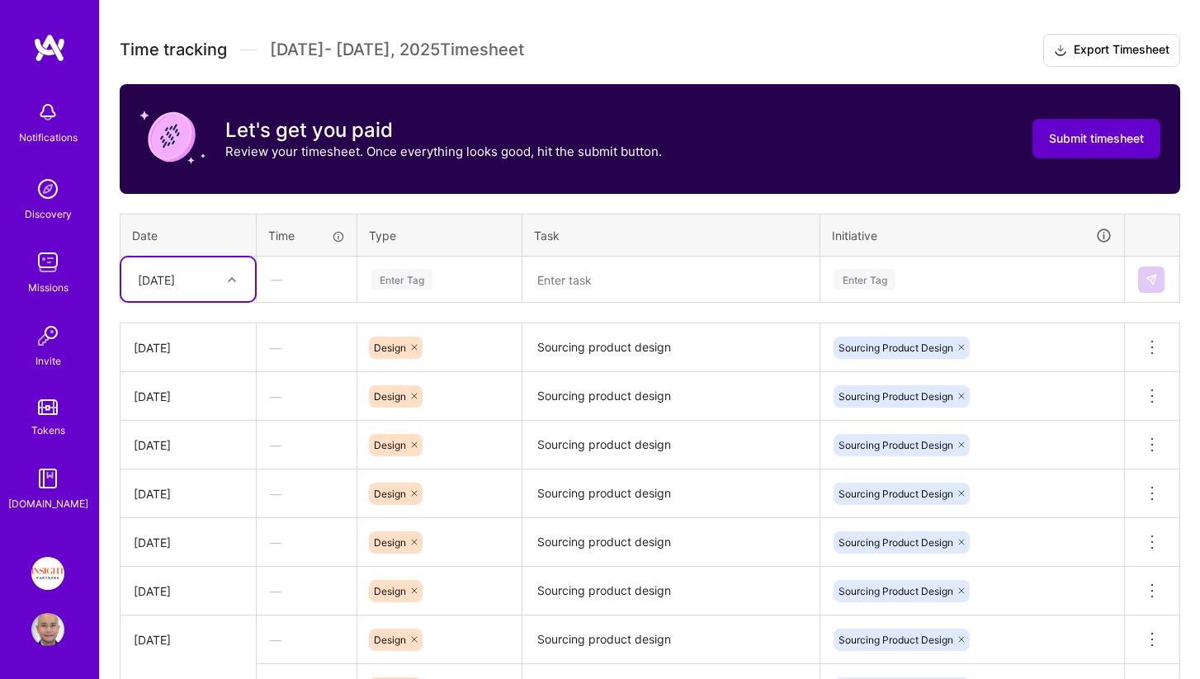
click at [1106, 142] on span "Submit timesheet" at bounding box center [1096, 138] width 95 height 17
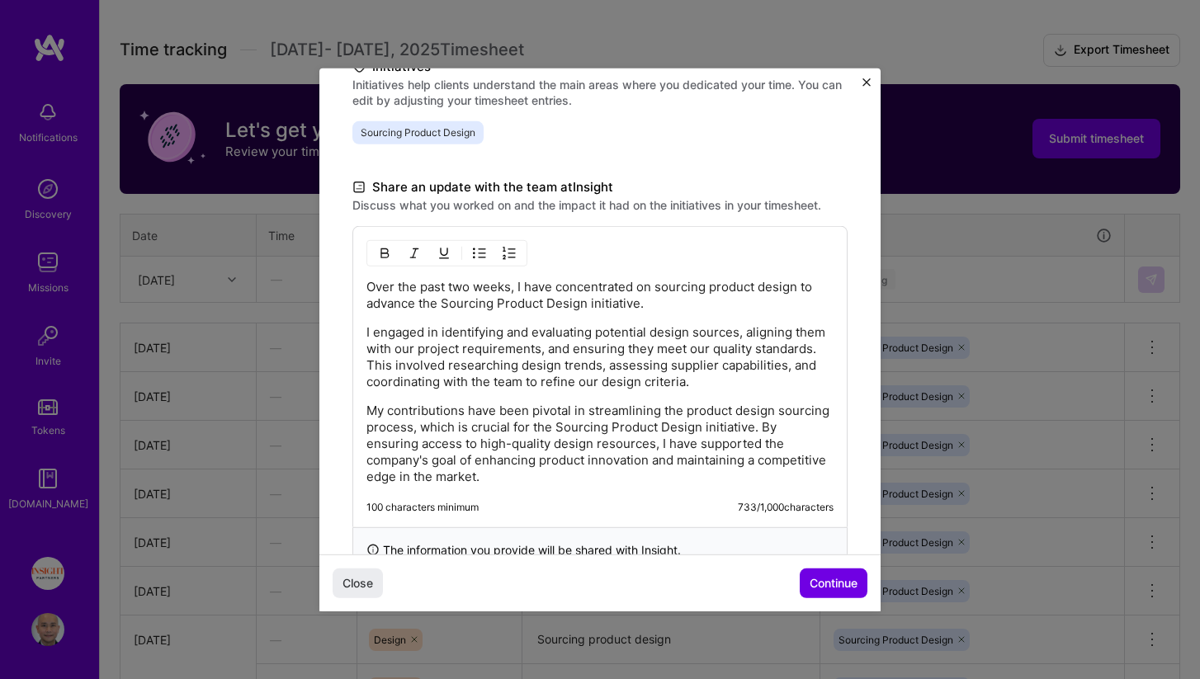
scroll to position [410, 0]
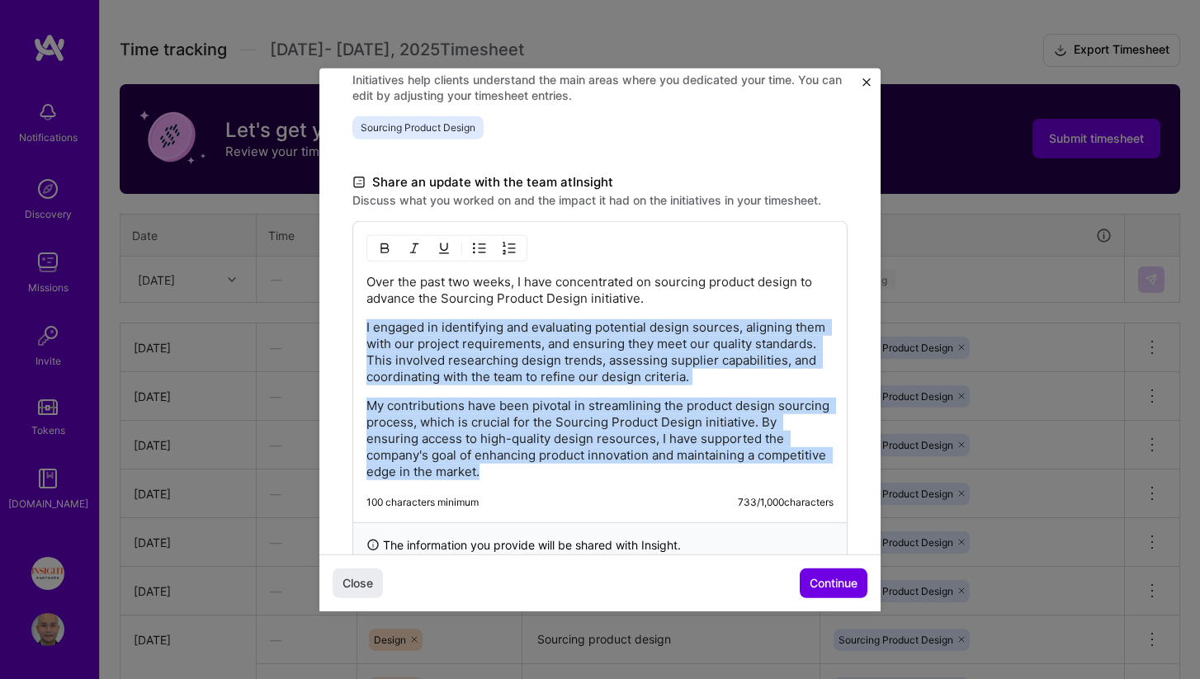
drag, startPoint x: 366, startPoint y: 330, endPoint x: 527, endPoint y: 488, distance: 225.8
click at [527, 488] on div "Over the past two weeks, I have concentrated on sourcing product design to adva…" at bounding box center [599, 370] width 495 height 301
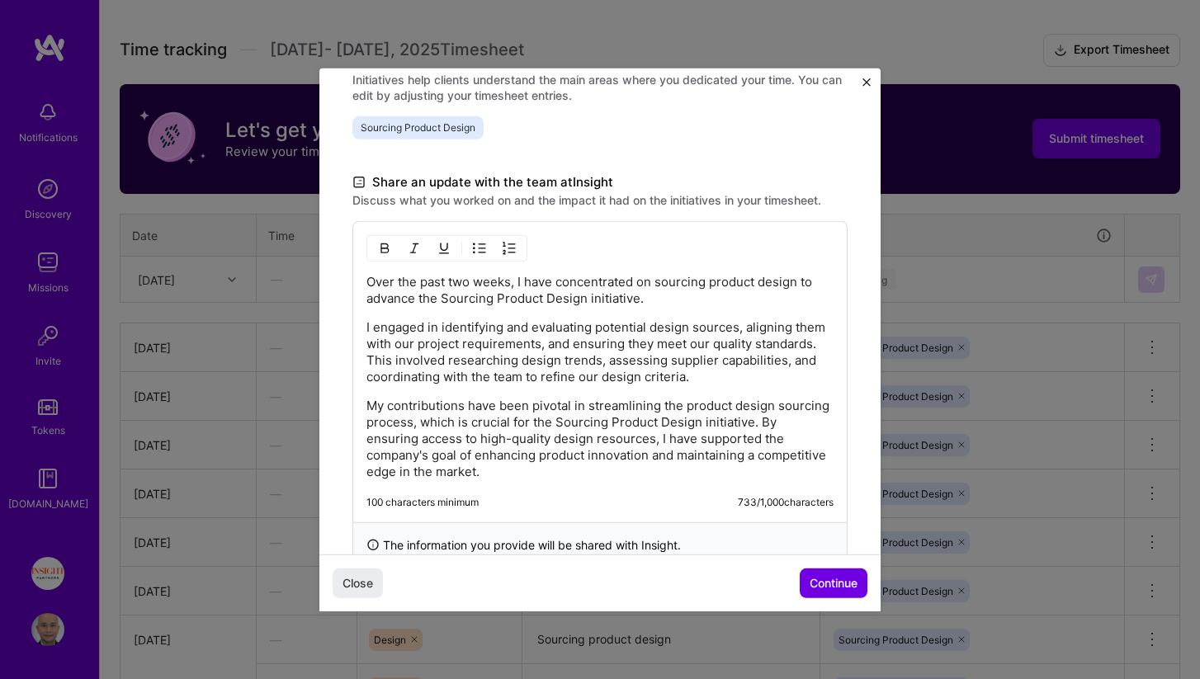
scroll to position [312, 0]
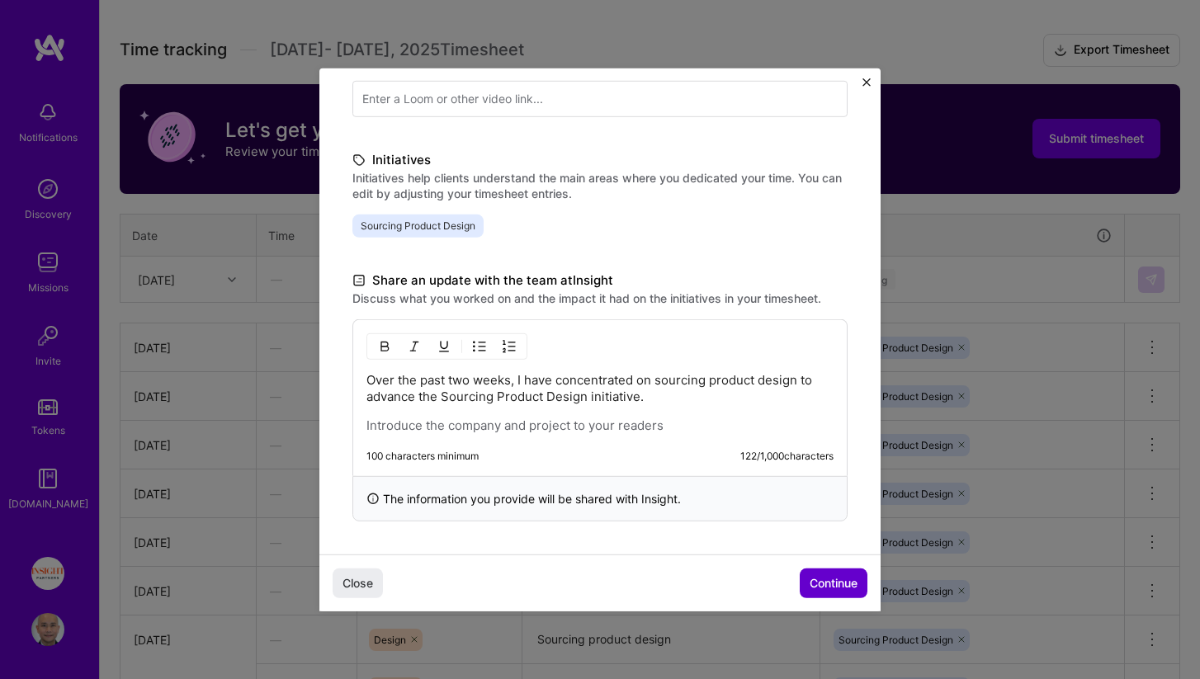
click at [814, 583] on span "Continue" at bounding box center [833, 583] width 48 height 17
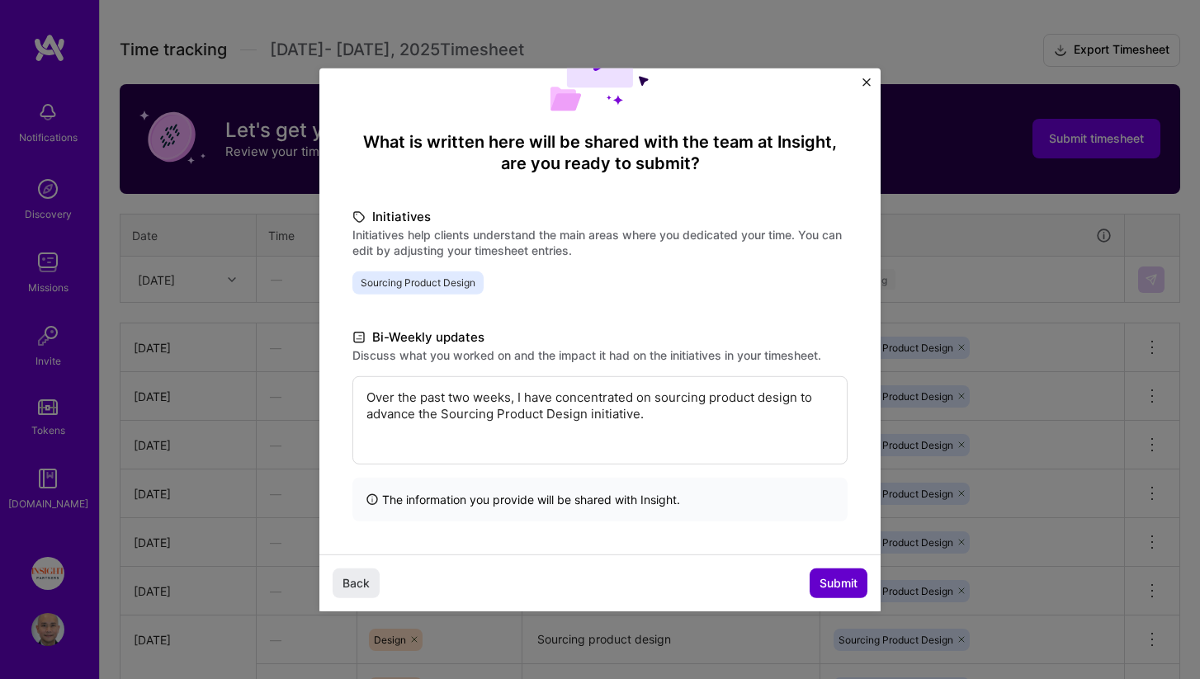
click at [831, 588] on span "Submit" at bounding box center [838, 583] width 38 height 17
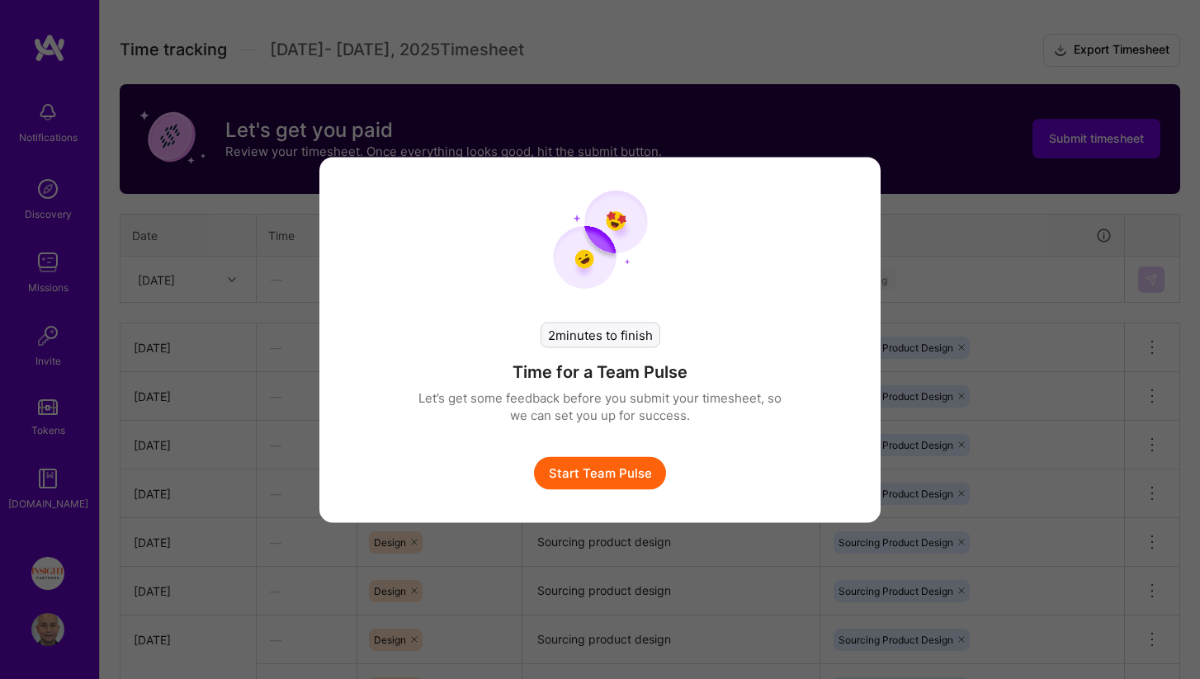
click at [627, 469] on button "Start Team Pulse" at bounding box center [600, 472] width 132 height 33
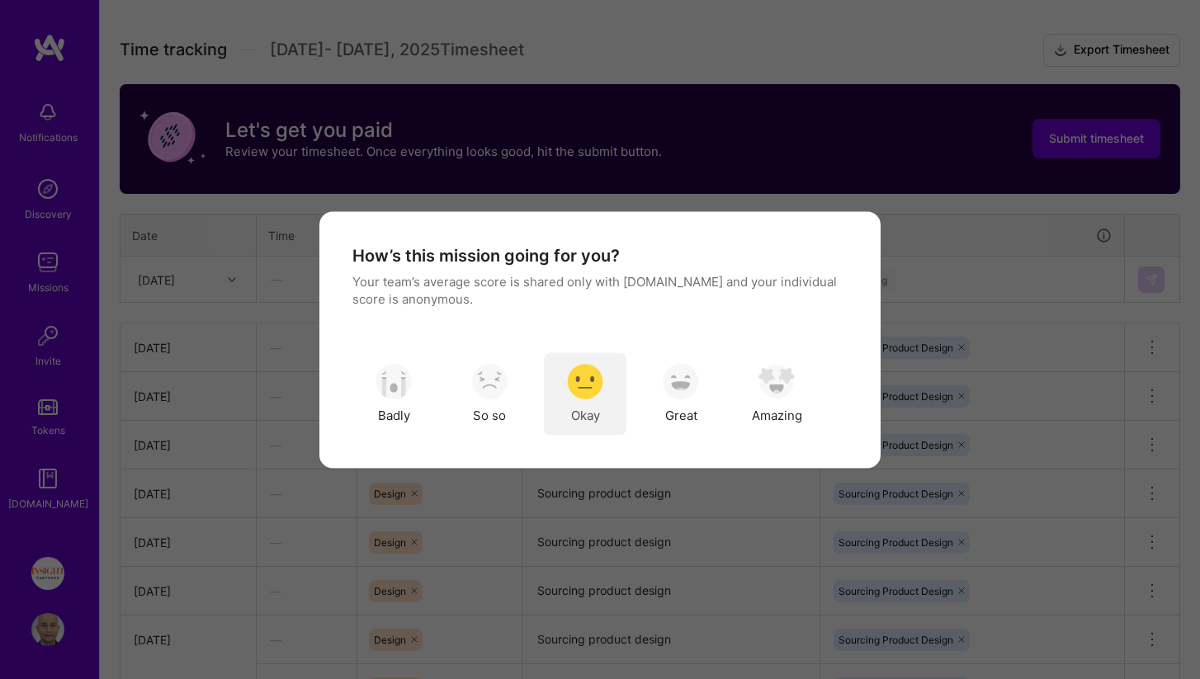
click at [597, 388] on img "modal" at bounding box center [585, 382] width 36 height 36
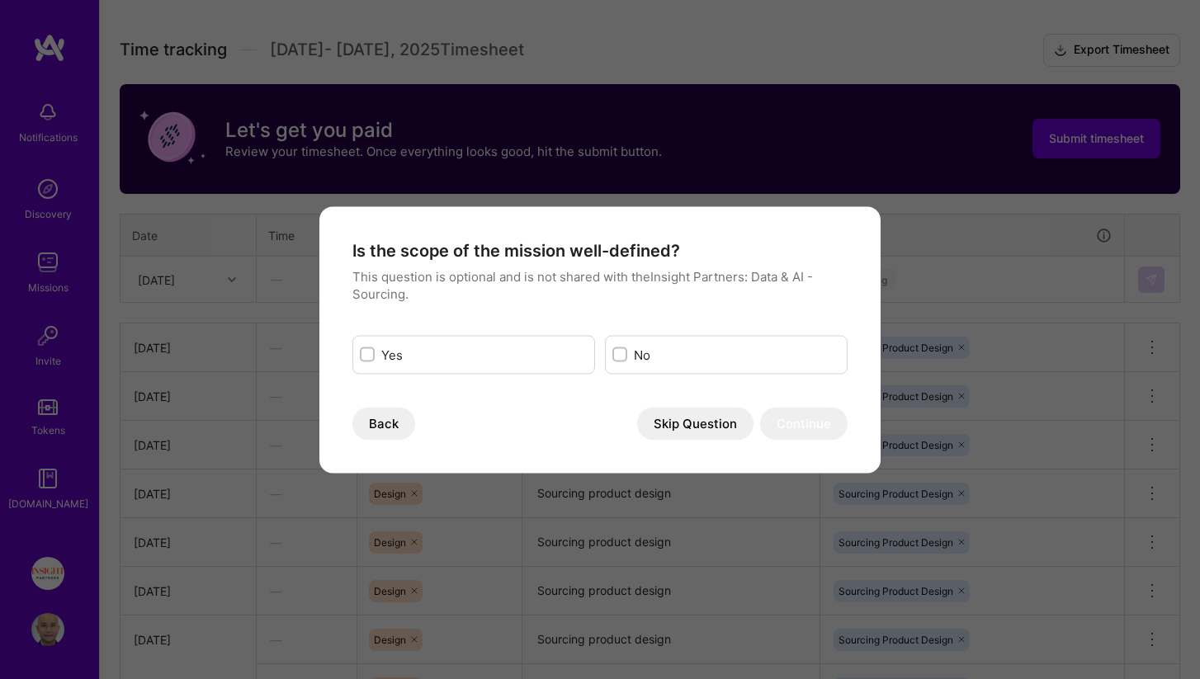
click at [439, 346] on label "Yes" at bounding box center [484, 354] width 206 height 17
click at [375, 350] on input "modal" at bounding box center [369, 356] width 12 height 12
checkbox input "true"
click at [800, 428] on button "Continue" at bounding box center [803, 423] width 87 height 33
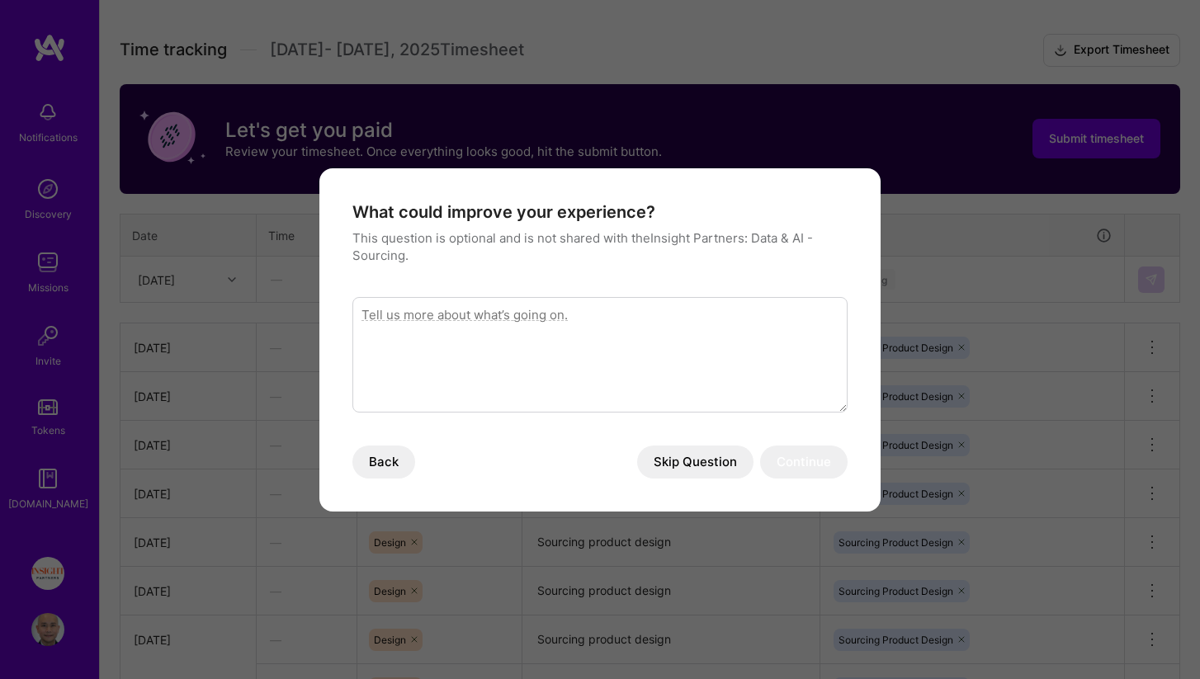
click at [678, 453] on button "Skip Question" at bounding box center [695, 462] width 116 height 33
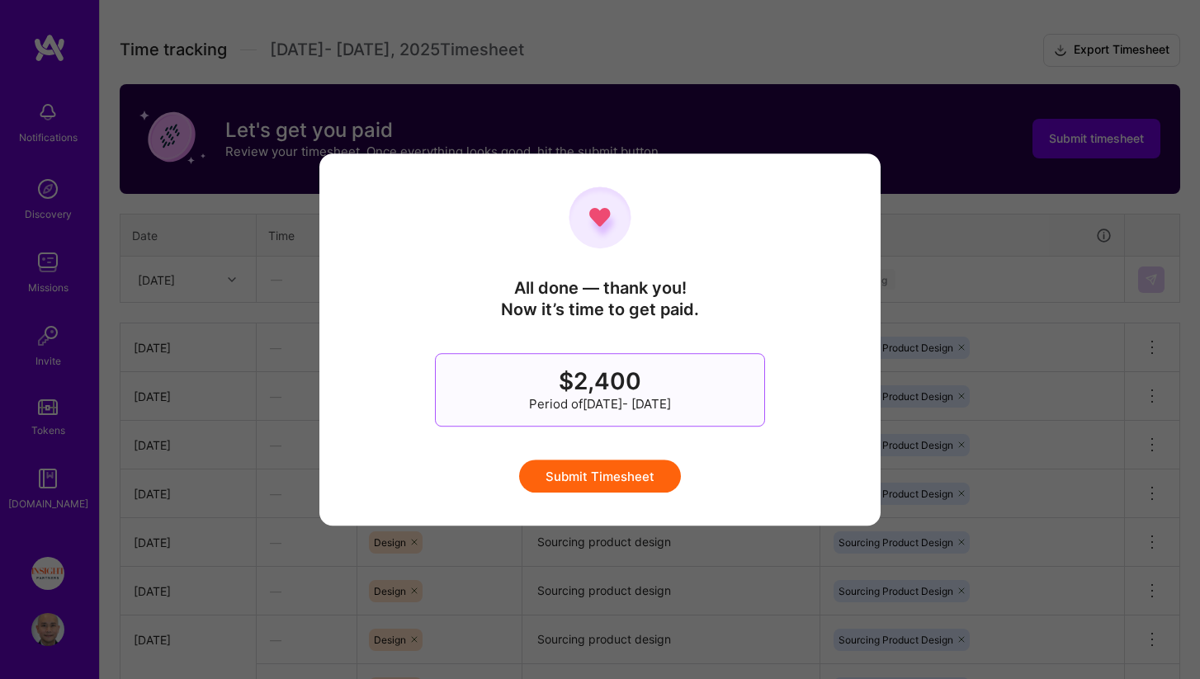
click at [630, 474] on button "Submit Timesheet" at bounding box center [600, 476] width 162 height 33
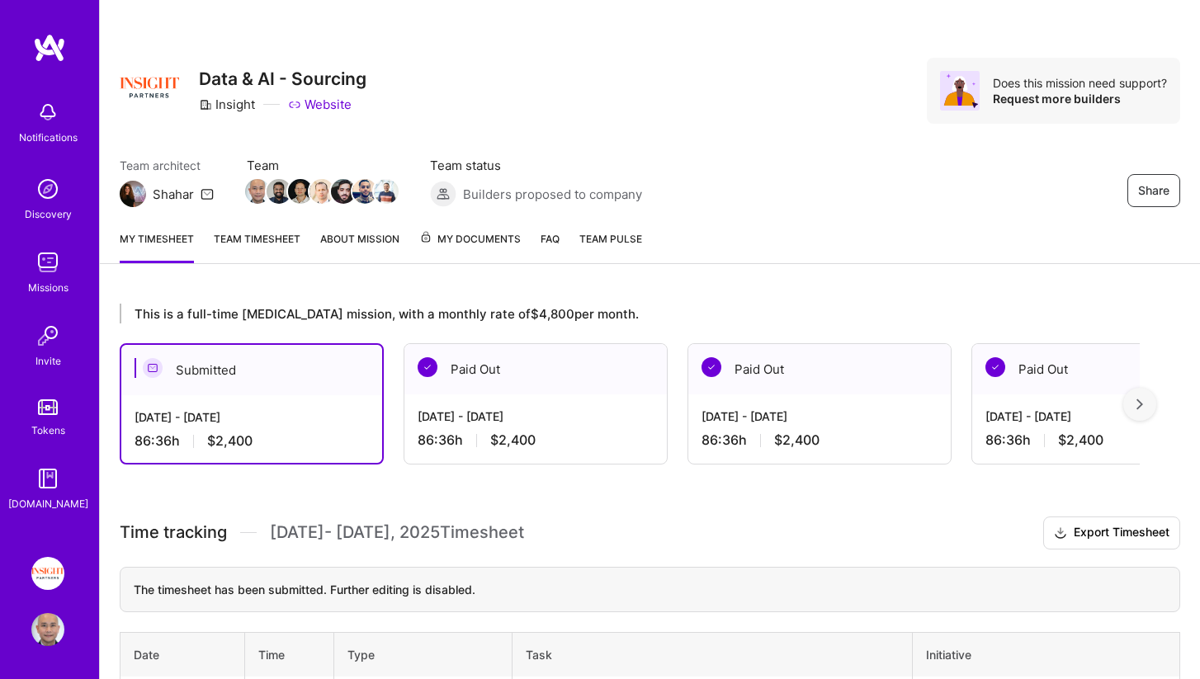
click at [1144, 406] on div at bounding box center [1139, 404] width 33 height 33
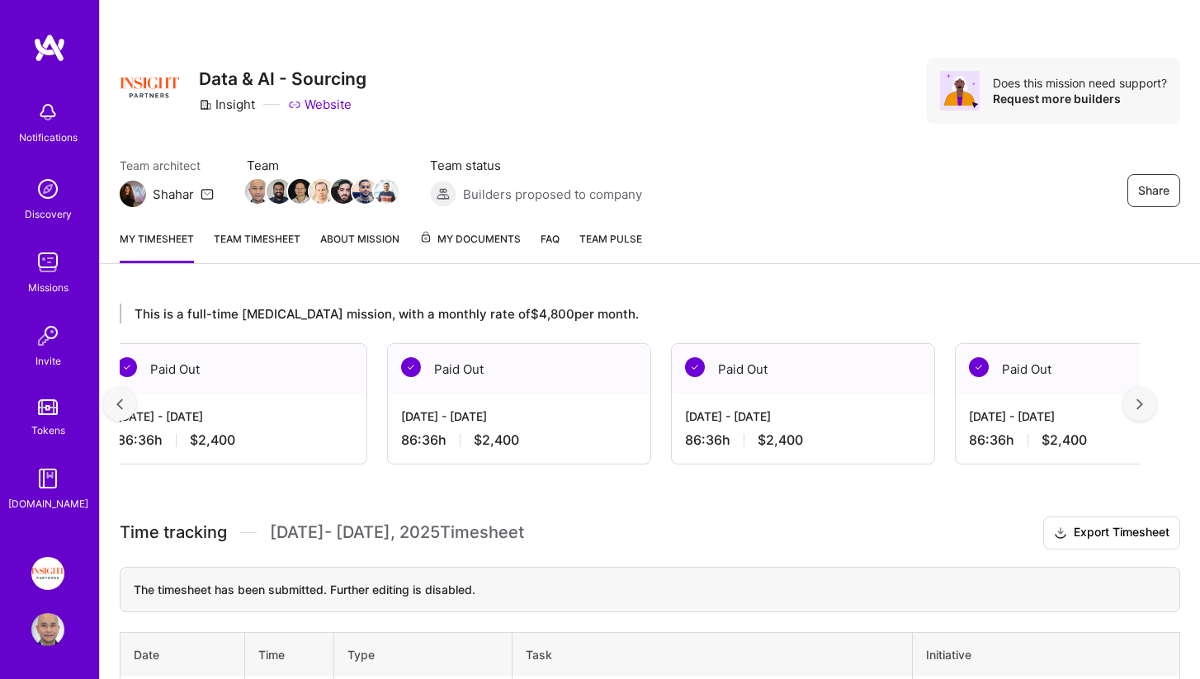
click at [1144, 406] on div at bounding box center [1139, 404] width 33 height 33
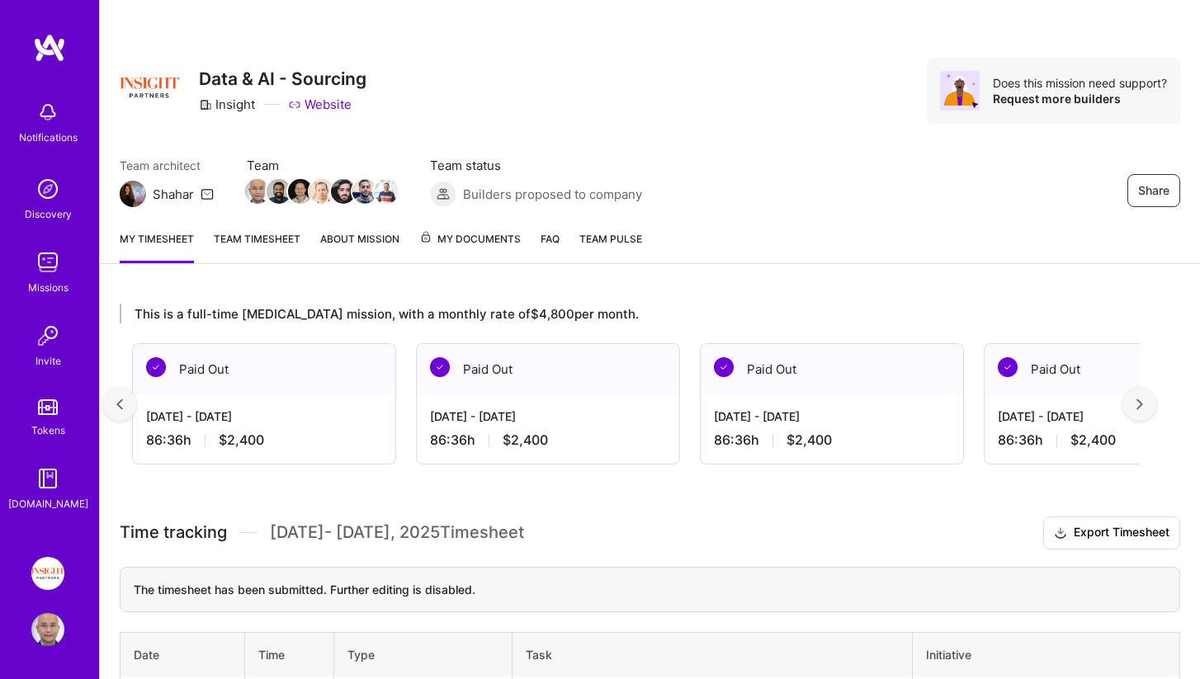
scroll to position [0, 601]
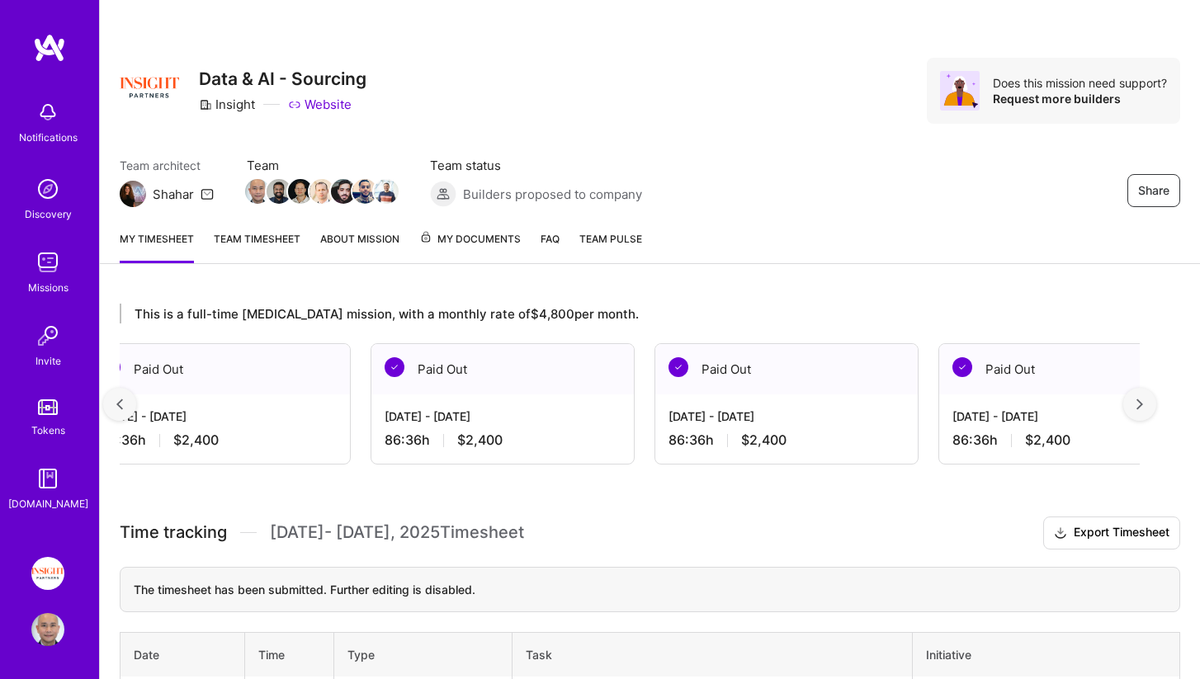
click at [1144, 406] on div at bounding box center [1139, 404] width 33 height 33
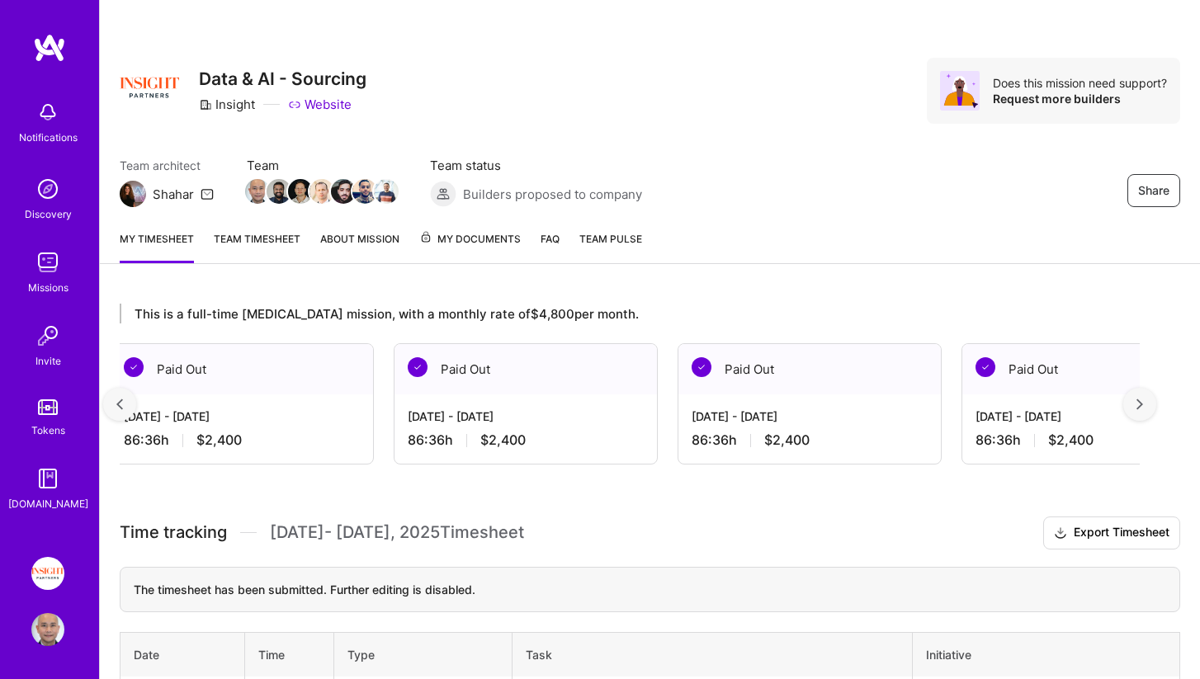
scroll to position [0, 901]
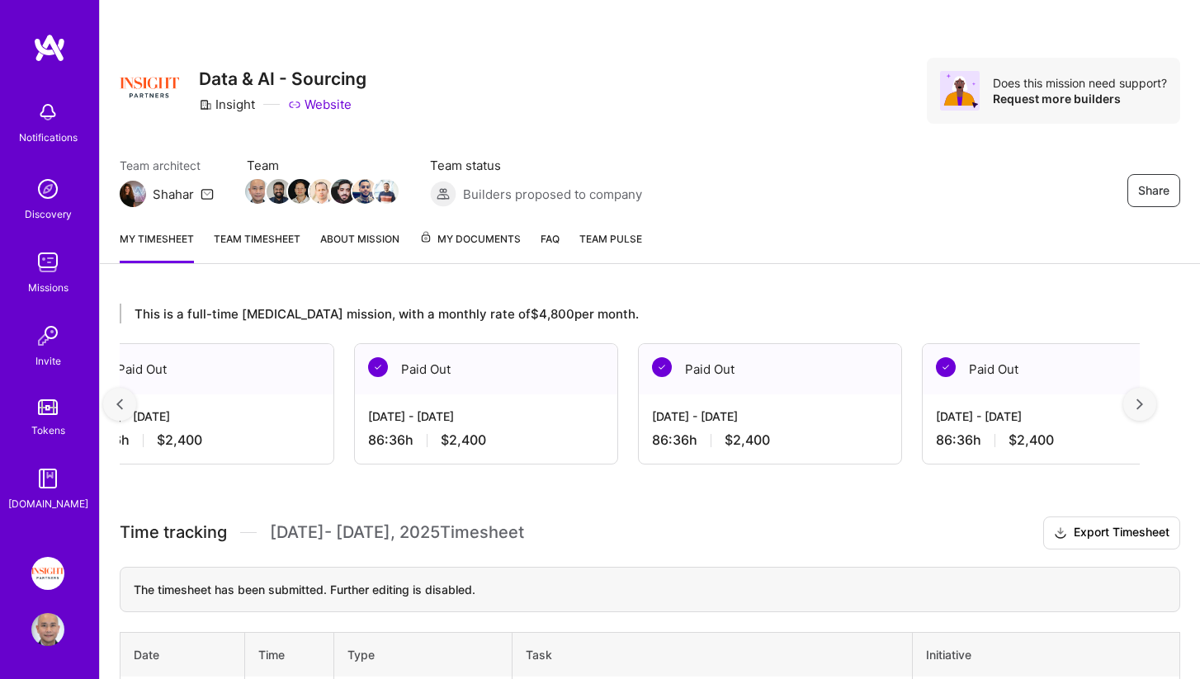
click at [1144, 406] on div at bounding box center [1139, 404] width 33 height 33
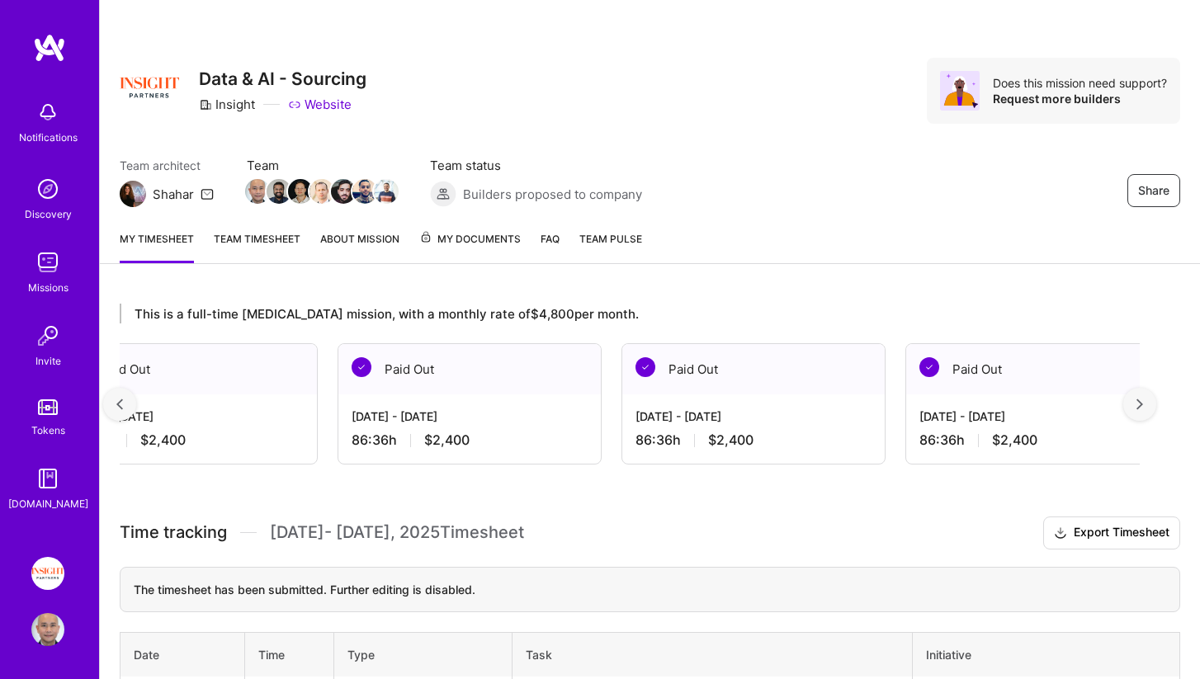
click at [1144, 406] on div at bounding box center [1139, 404] width 33 height 33
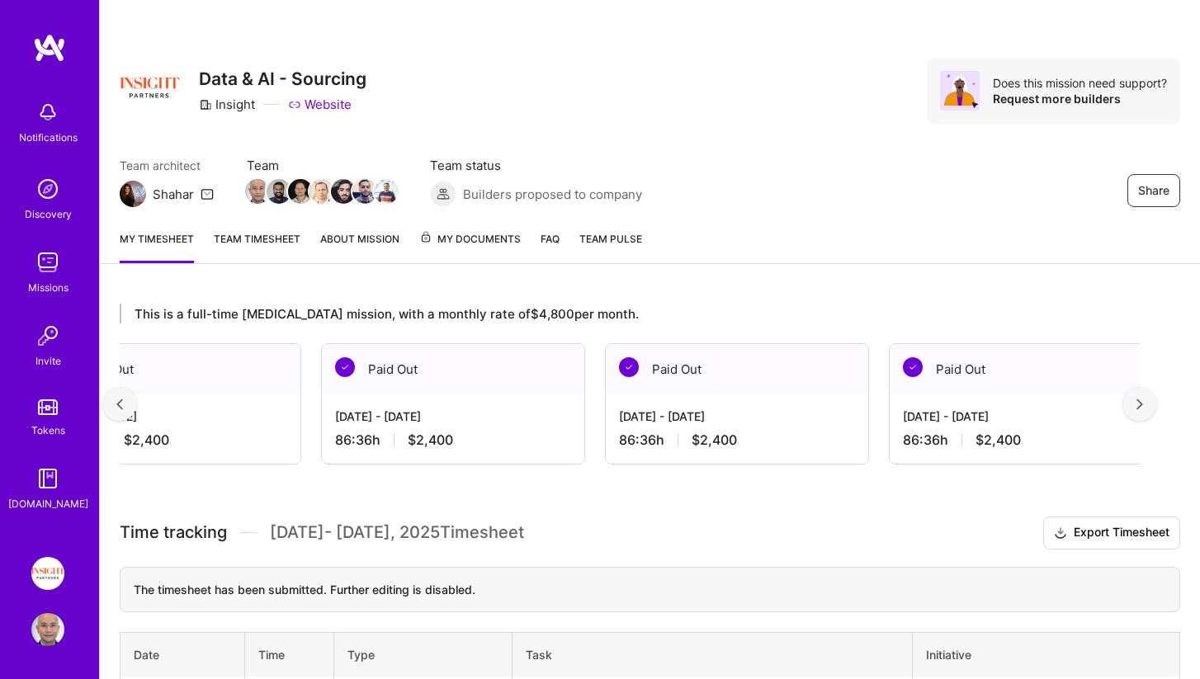
click at [1144, 412] on div at bounding box center [1139, 404] width 33 height 33
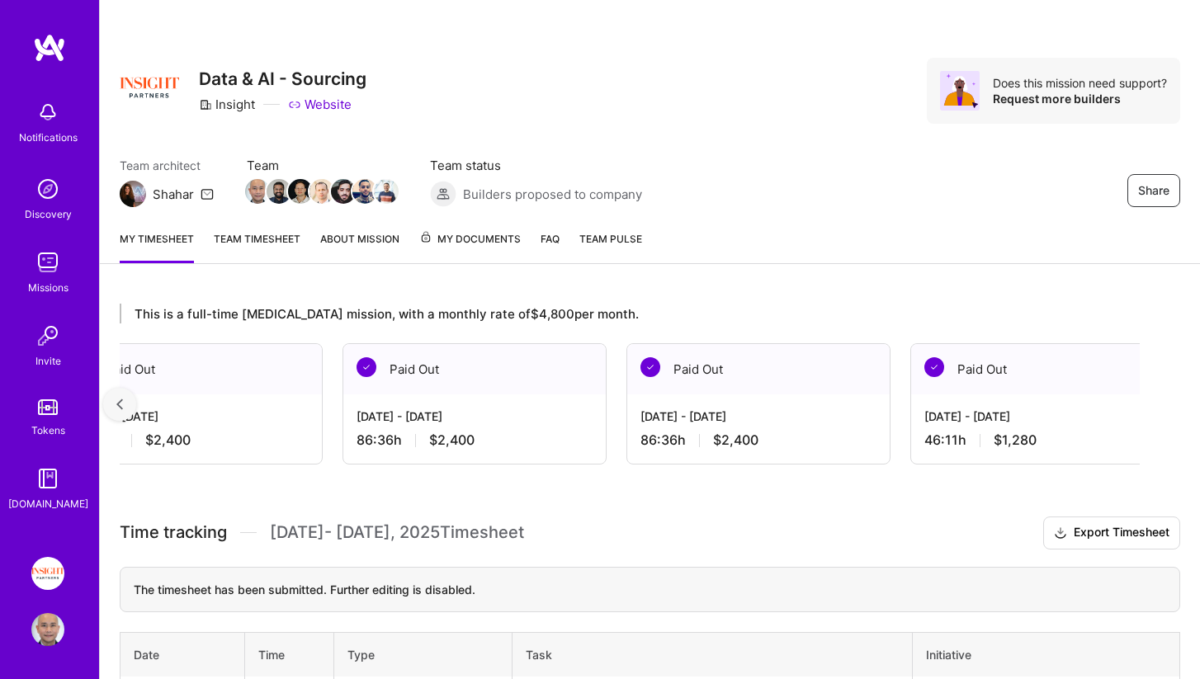
scroll to position [0, 1799]
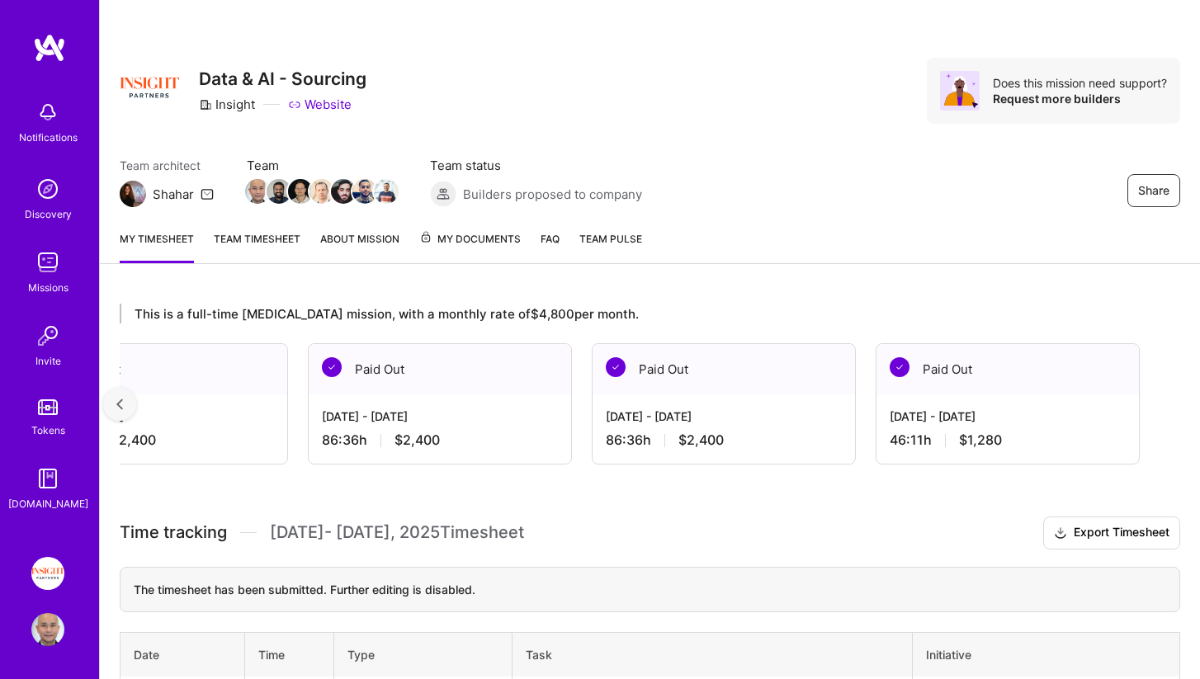
click at [123, 399] on div at bounding box center [119, 404] width 33 height 33
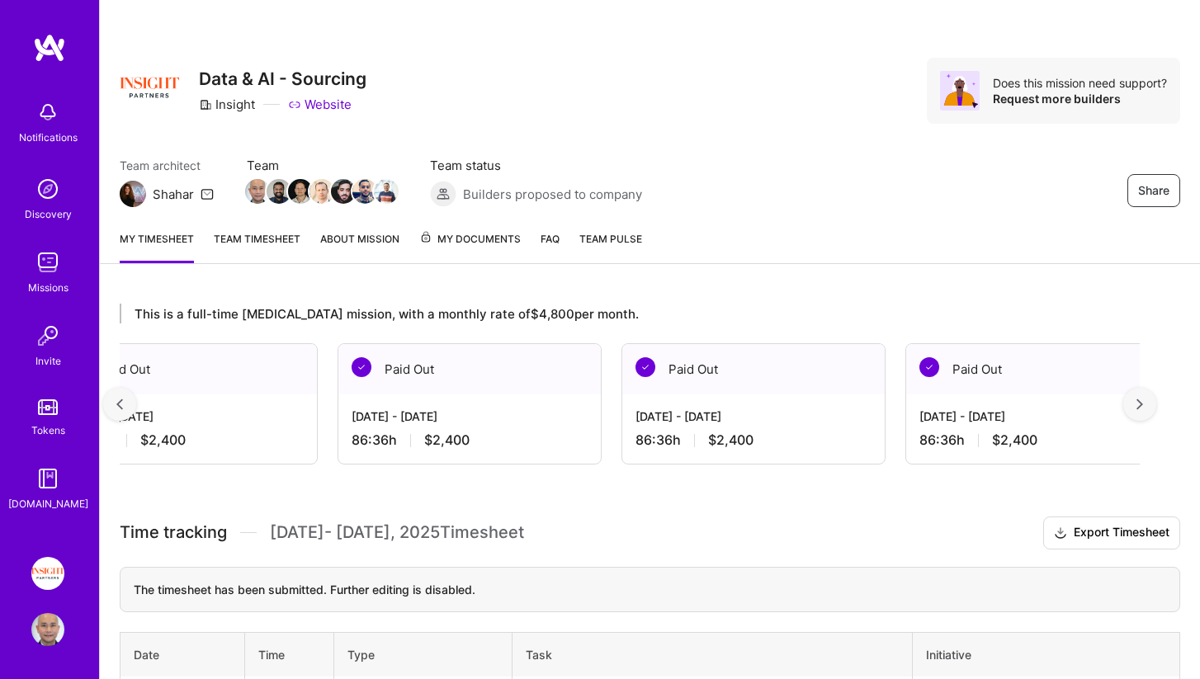
click at [123, 399] on div at bounding box center [119, 404] width 33 height 33
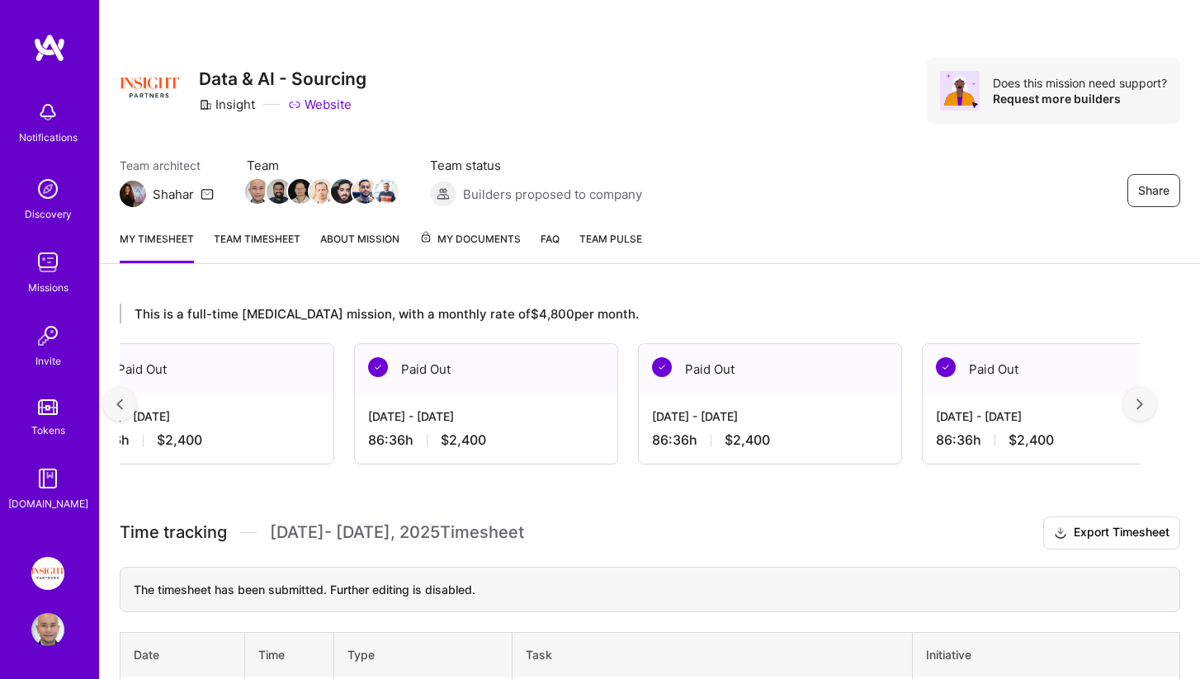
click at [123, 399] on div at bounding box center [119, 404] width 33 height 33
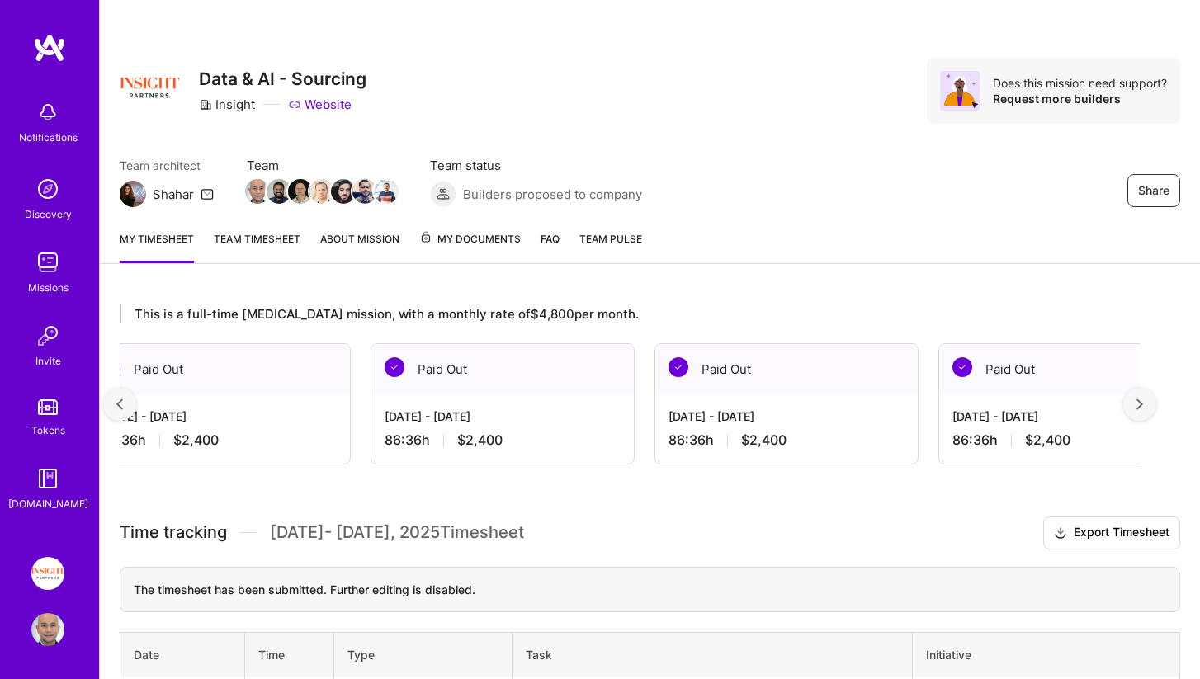
click at [123, 399] on div at bounding box center [119, 404] width 33 height 33
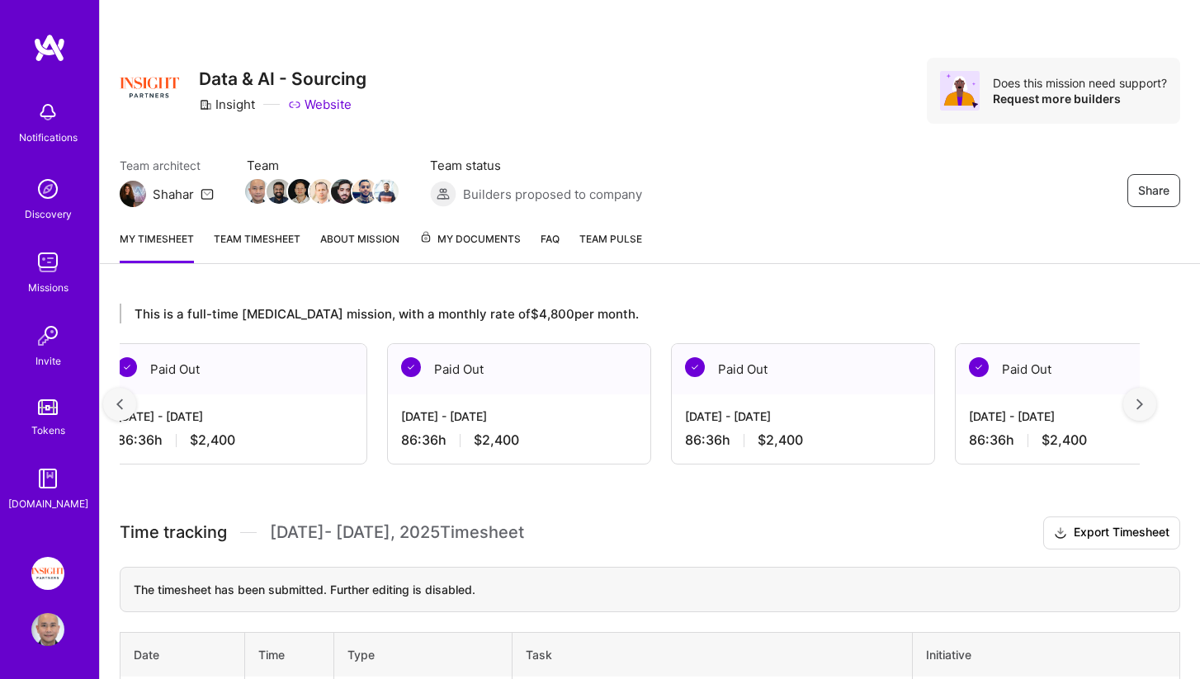
click at [123, 407] on div at bounding box center [119, 404] width 33 height 33
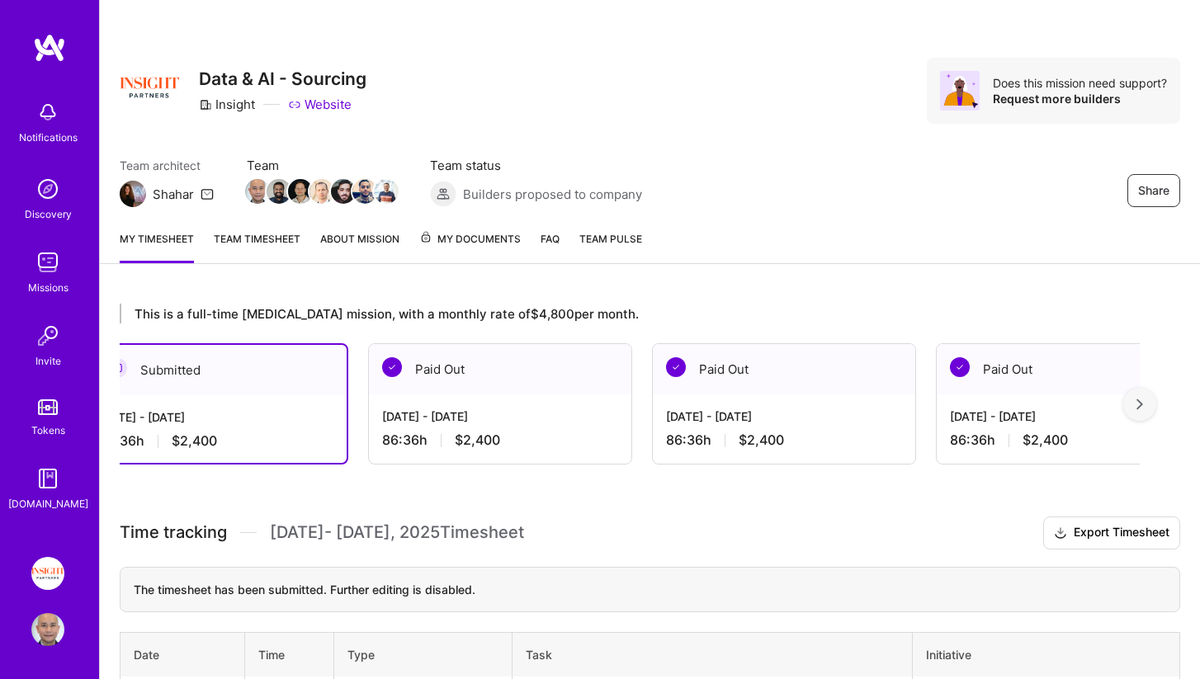
scroll to position [0, 0]
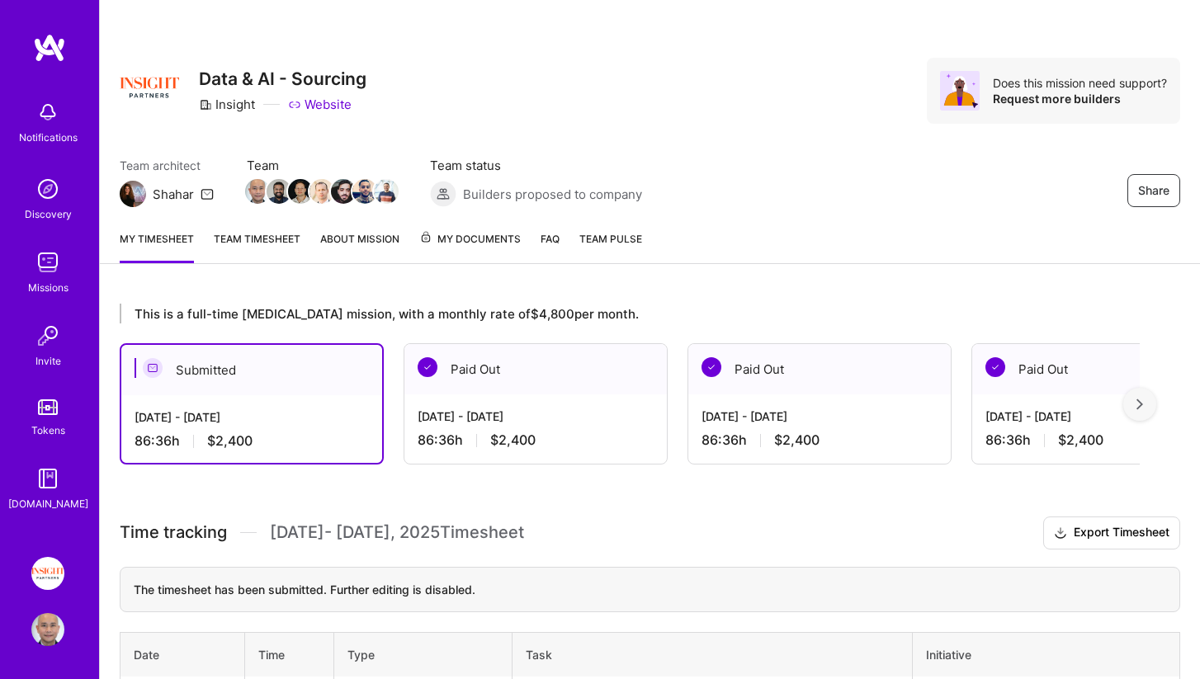
click at [123, 407] on div "[DATE] - [DATE] 86:36 h $2,400" at bounding box center [251, 429] width 261 height 68
